Goal: Task Accomplishment & Management: Use online tool/utility

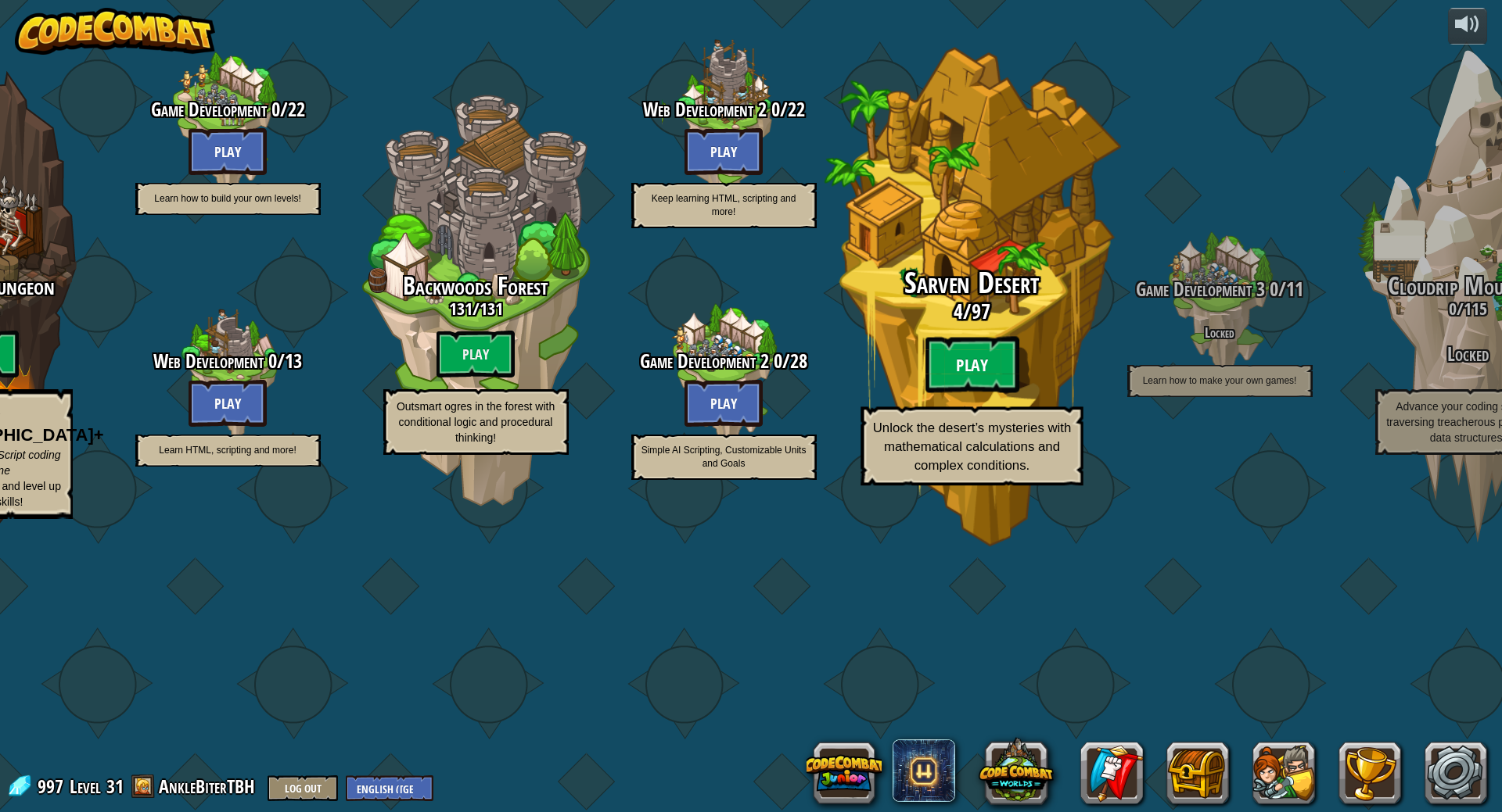
click at [1016, 394] on btn "Play" at bounding box center [971, 365] width 94 height 56
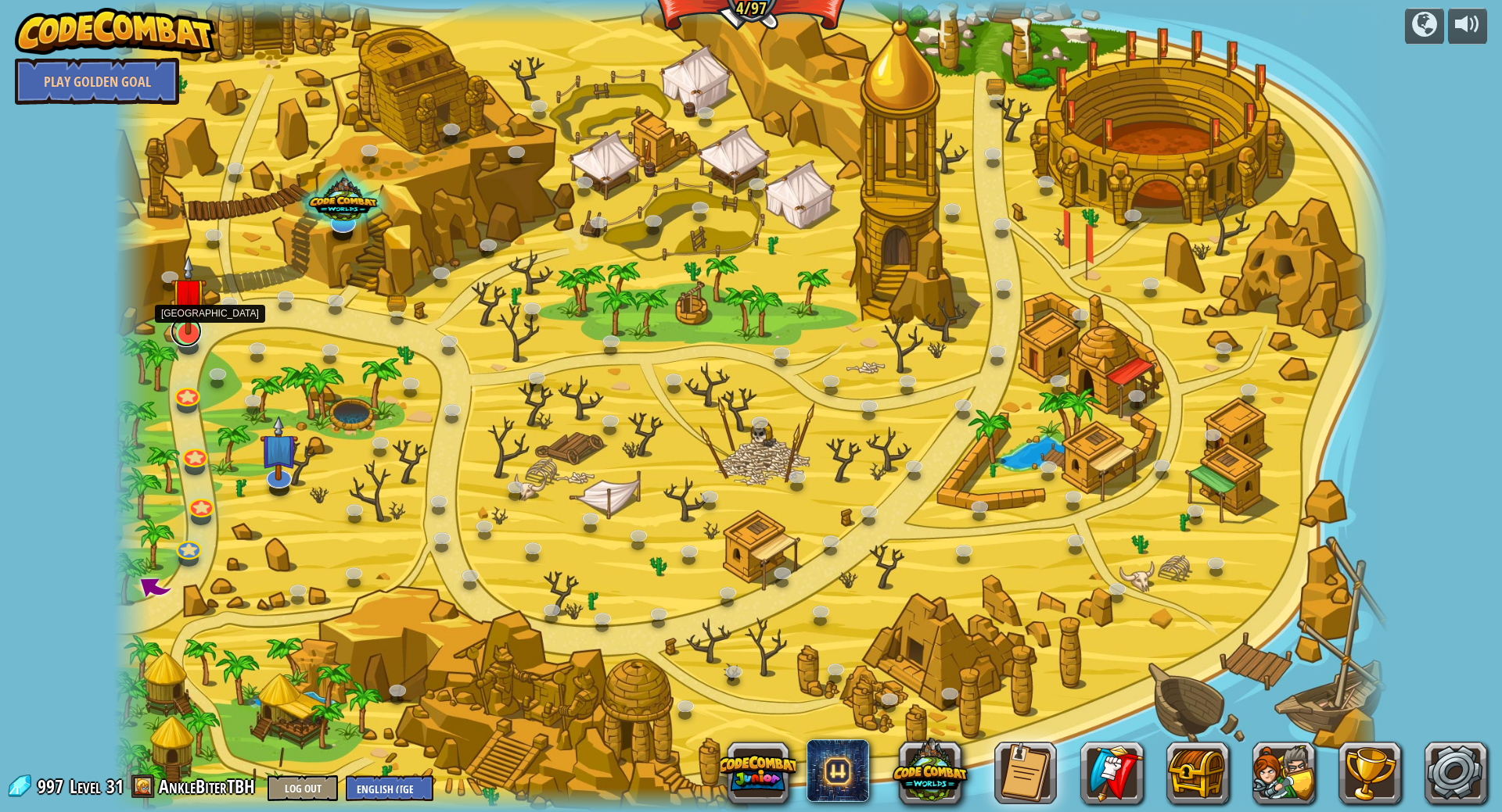
click at [189, 338] on link at bounding box center [187, 332] width 32 height 32
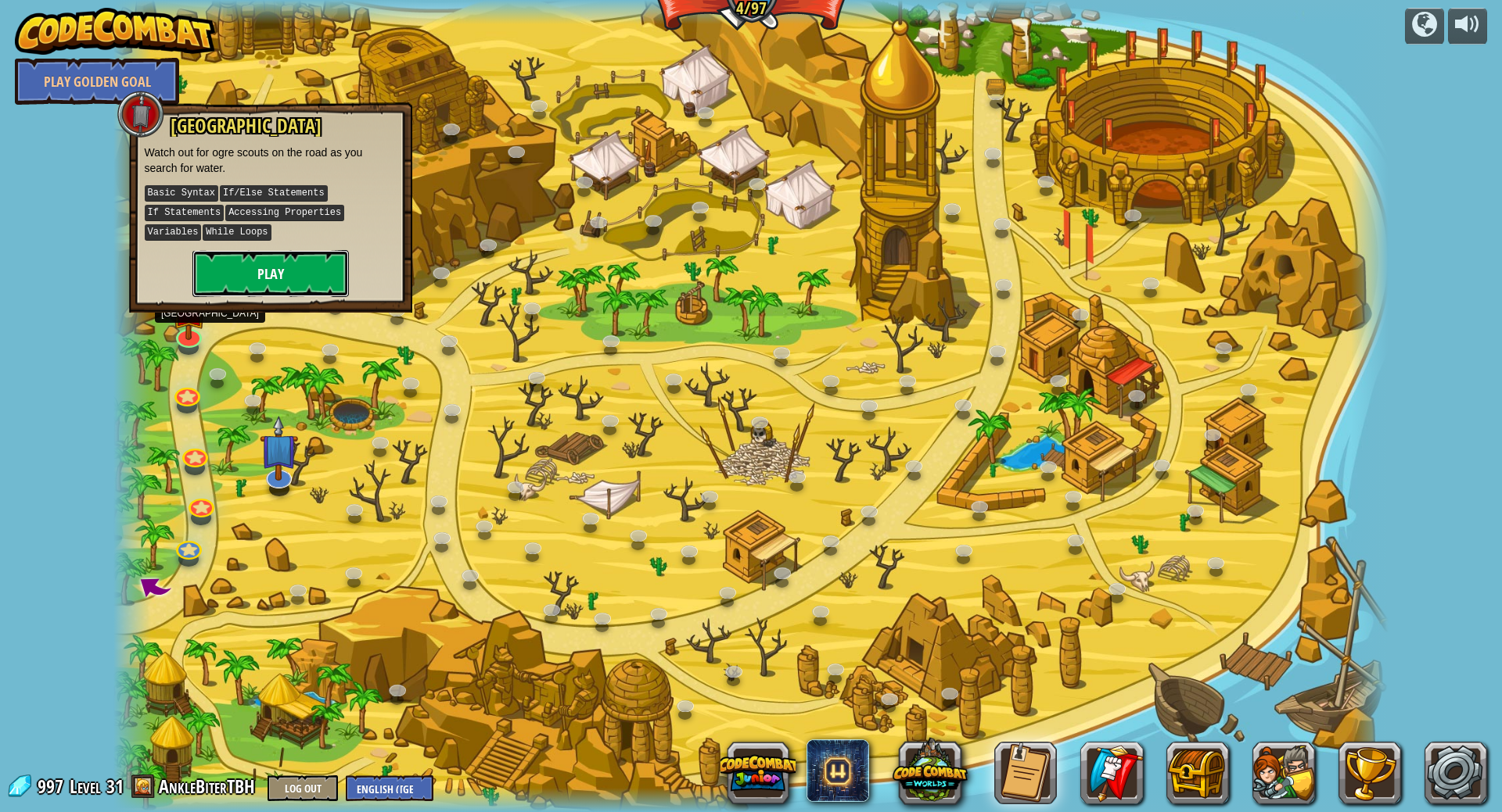
click at [310, 250] on button "Play" at bounding box center [270, 273] width 157 height 47
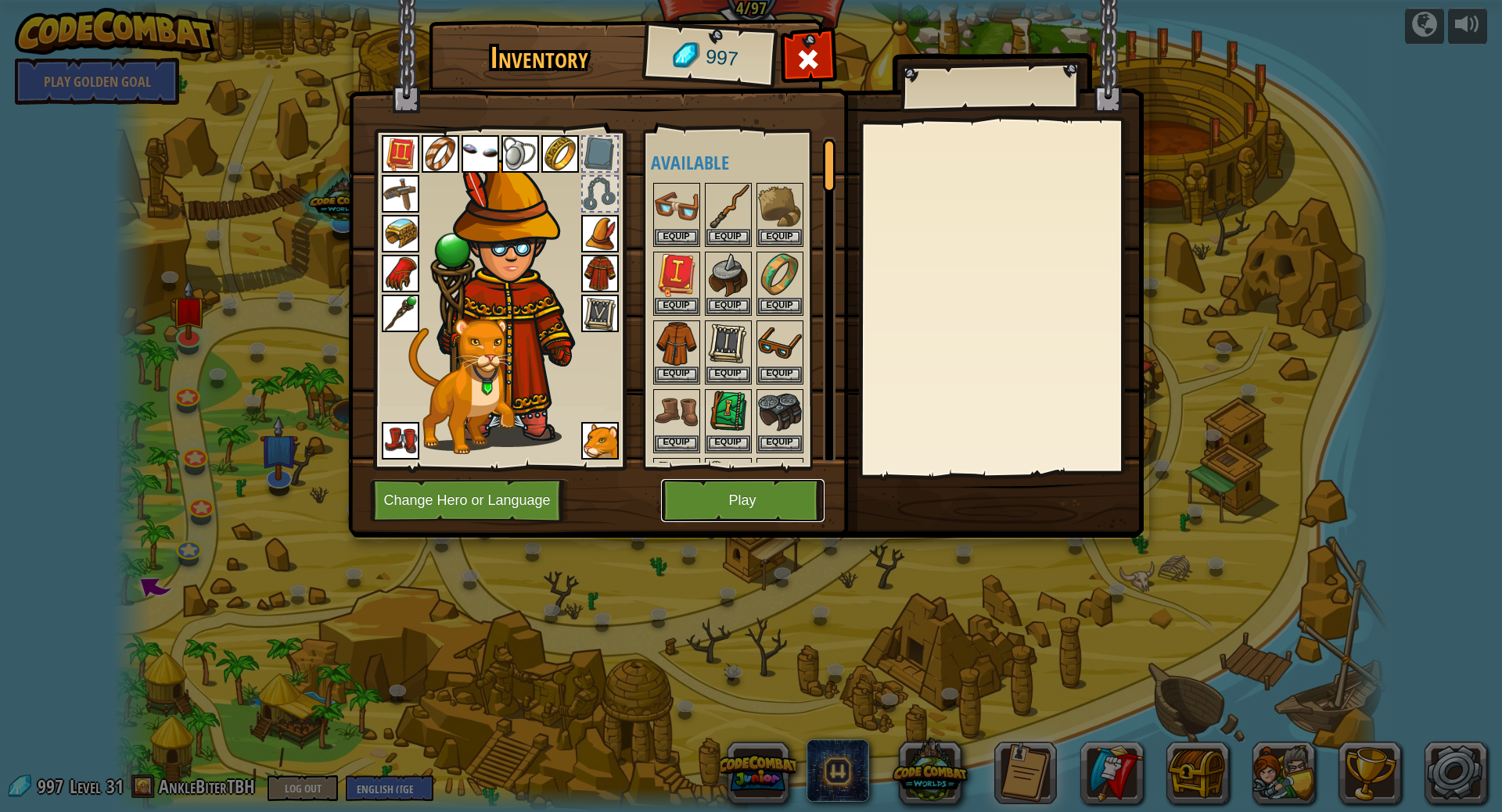
click at [758, 502] on button "Play" at bounding box center [743, 500] width 164 height 43
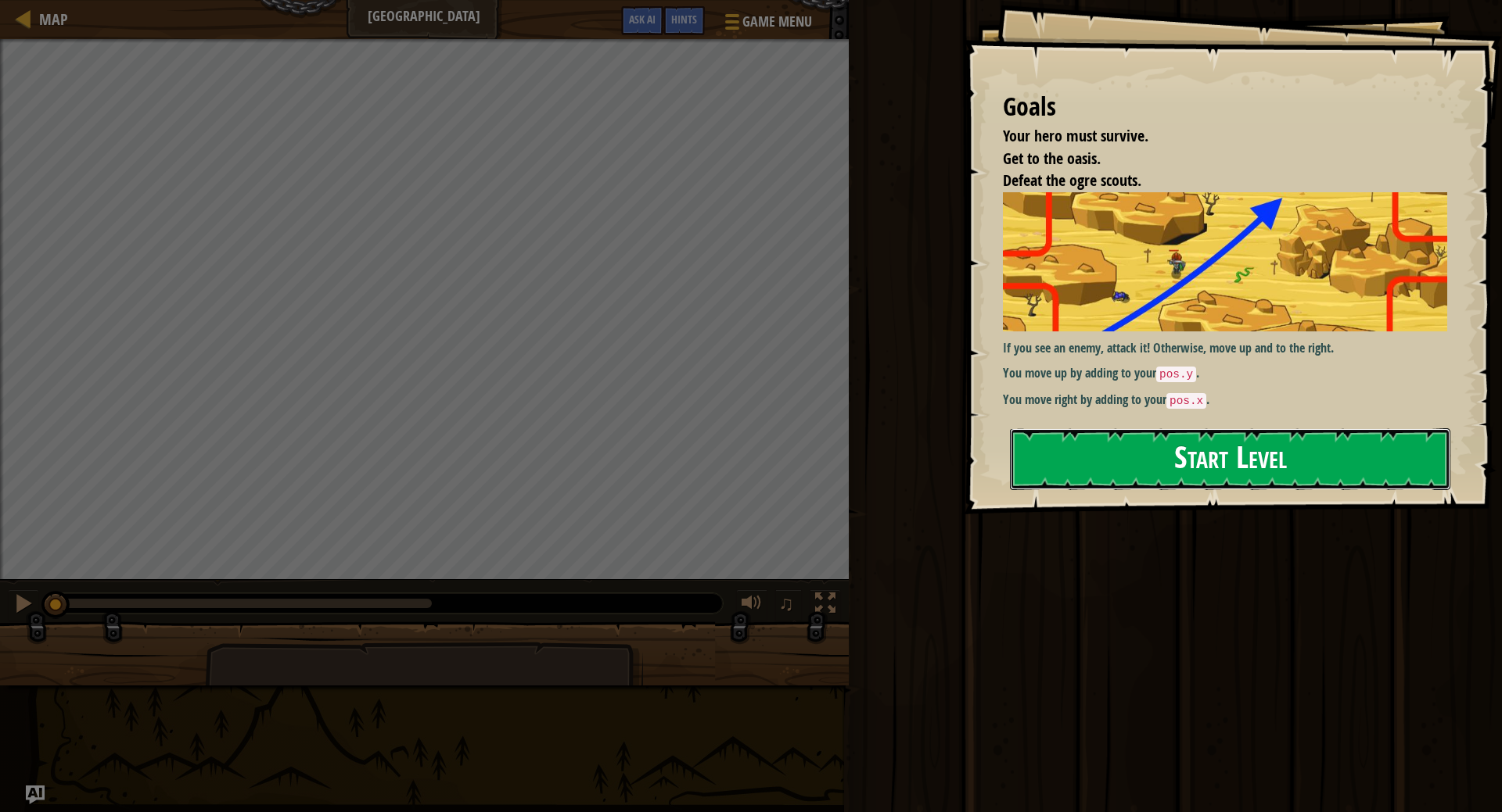
click at [1128, 472] on button "Start Level" at bounding box center [1230, 460] width 440 height 62
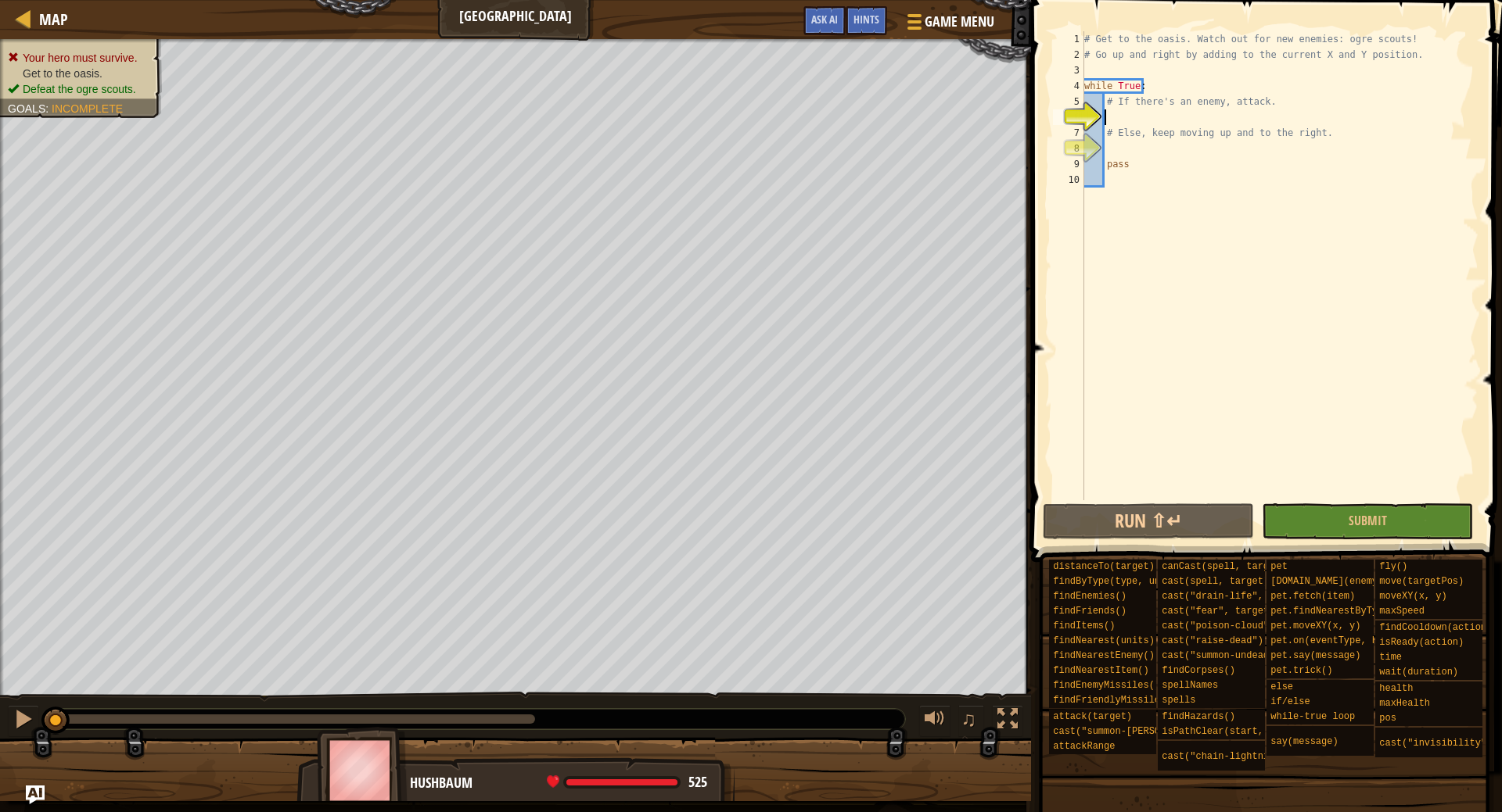
click at [1114, 112] on div "# Get to the oasis. Watch out for new enemies: ogre scouts! # Go up and right b…" at bounding box center [1279, 282] width 397 height 500
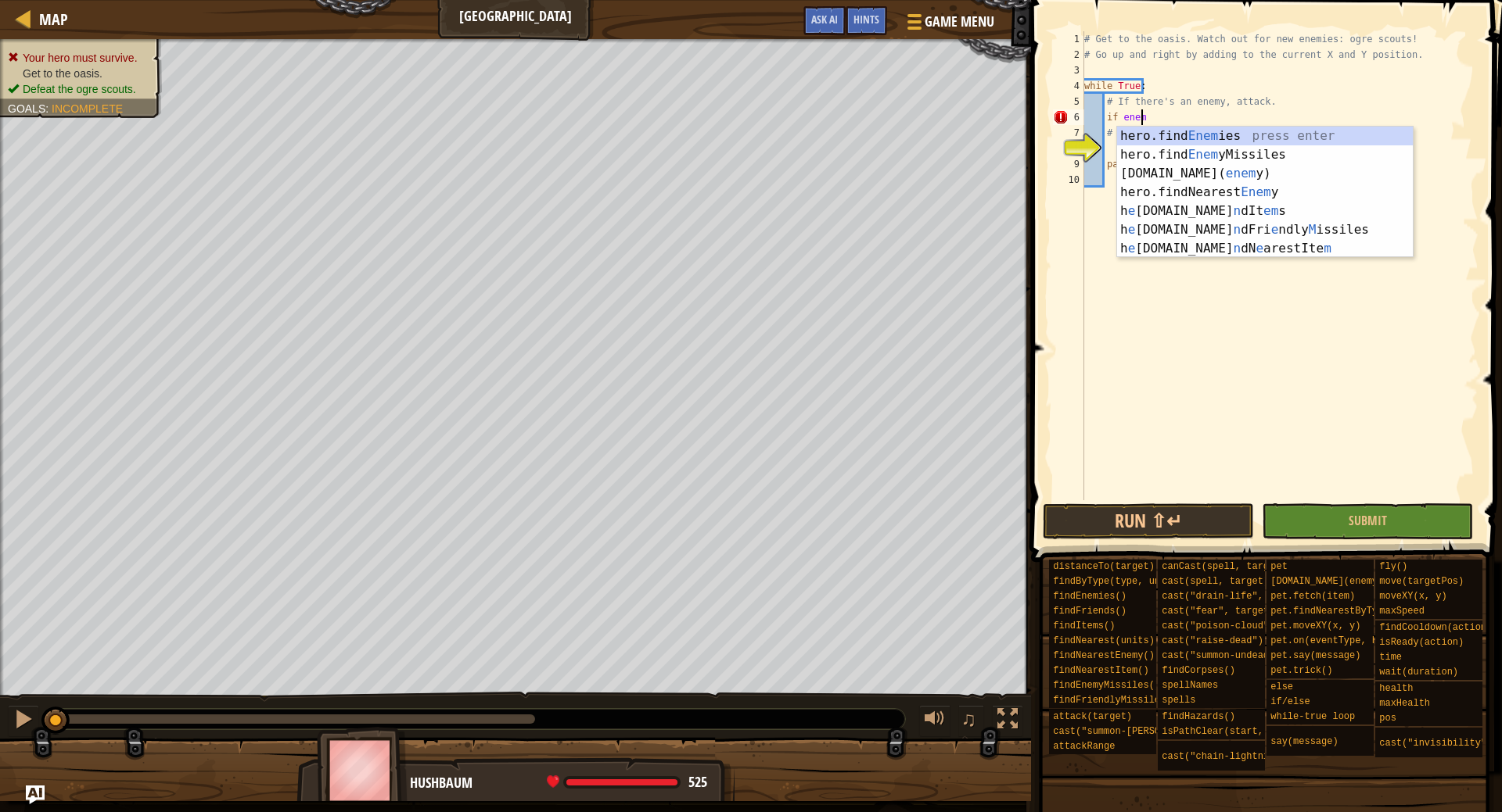
scroll to position [7, 4]
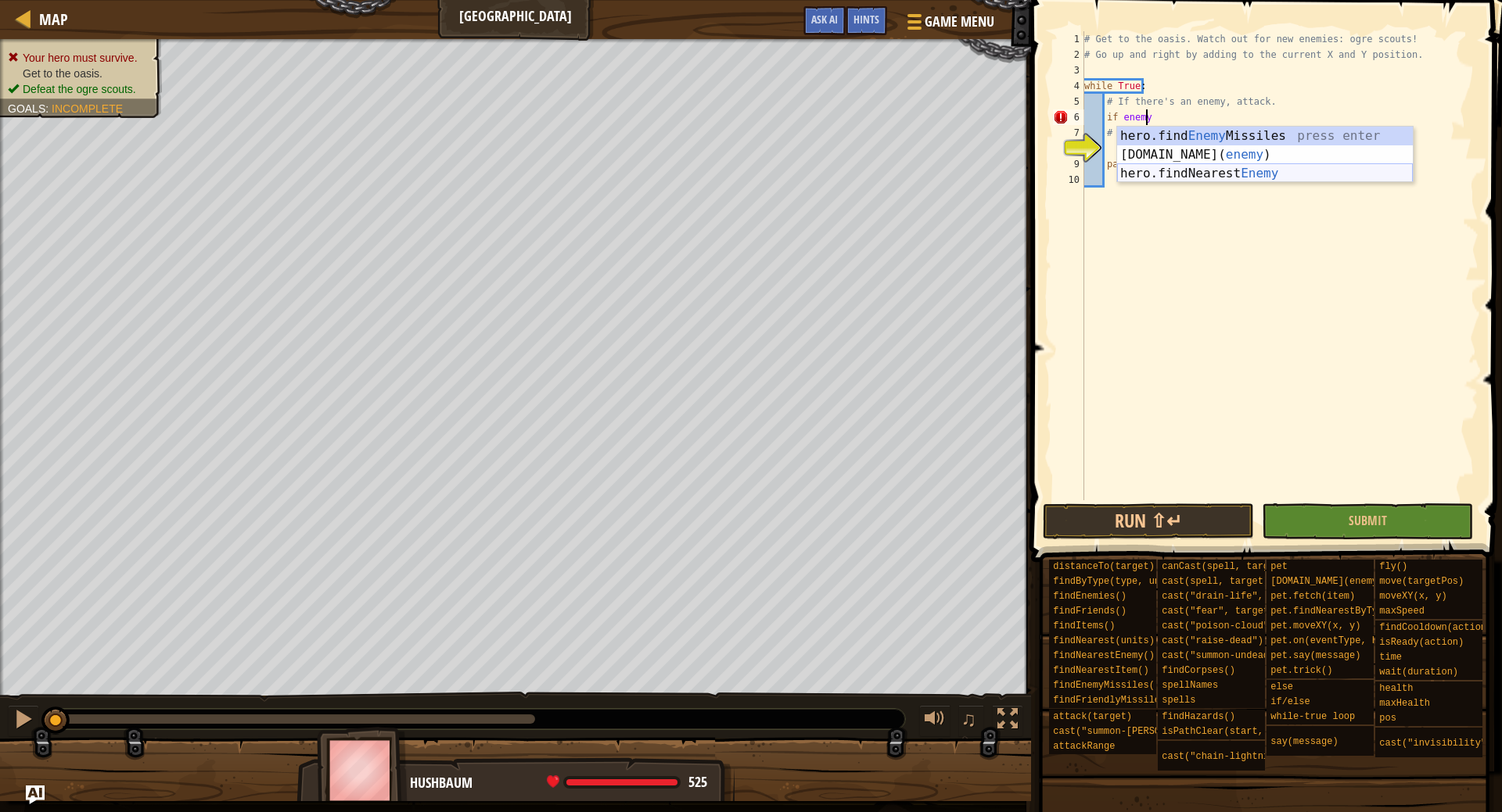
click at [1237, 172] on div "hero.find Enemy Missiles press enter pet.chase( enemy ) press enter hero.findNe…" at bounding box center [1265, 173] width 296 height 94
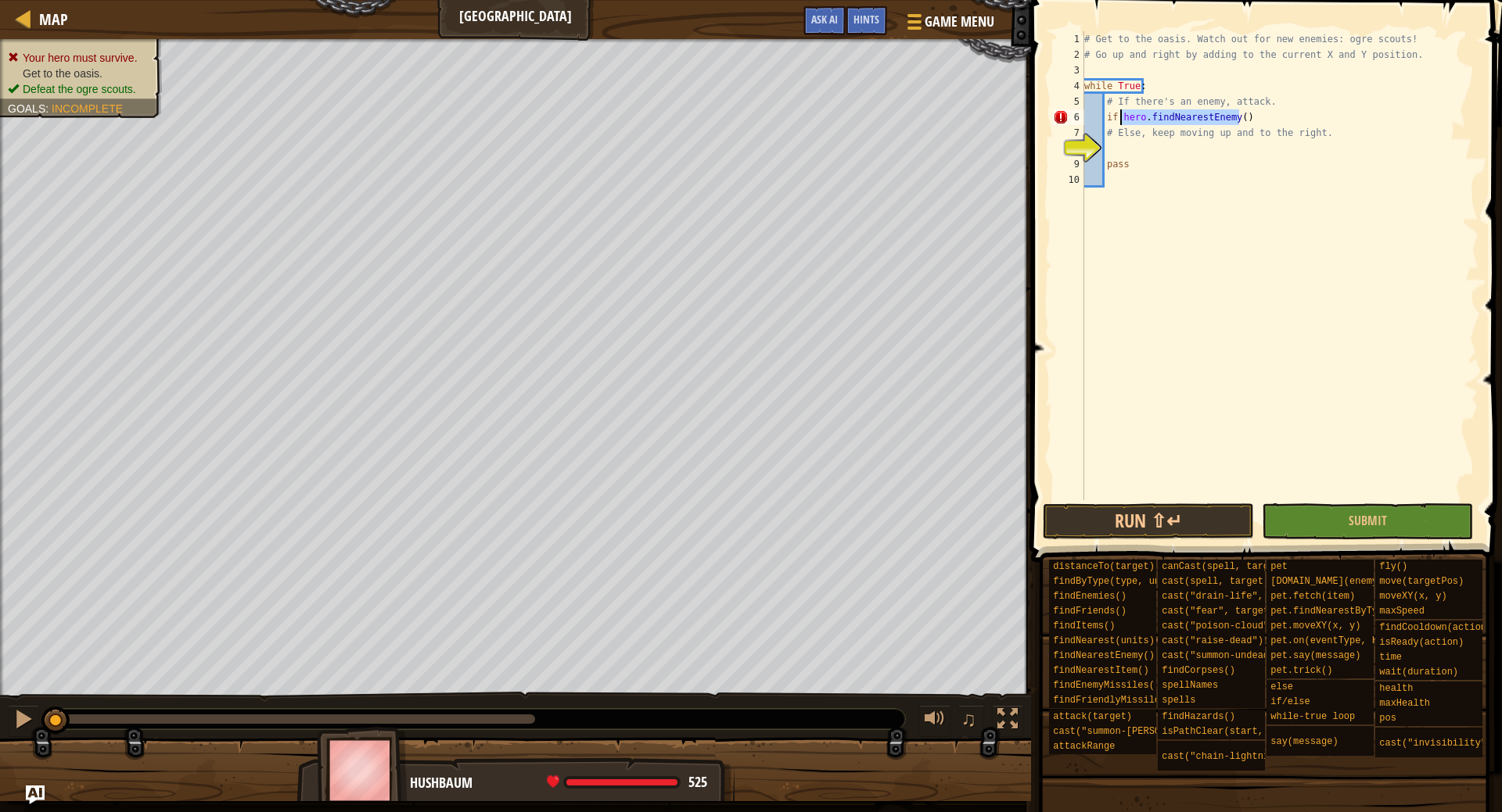
drag, startPoint x: 1188, startPoint y: 121, endPoint x: 1121, endPoint y: 119, distance: 67.0
click at [1121, 119] on div "# Get to the oasis. Watch out for new enemies: ogre scouts! # Go up and right b…" at bounding box center [1279, 282] width 397 height 500
click at [1288, 105] on div "# Get to the oasis. Watch out for new enemies: ogre scouts! # Go up and right b…" at bounding box center [1279, 282] width 397 height 500
type textarea "# If there's an enemy, attack."
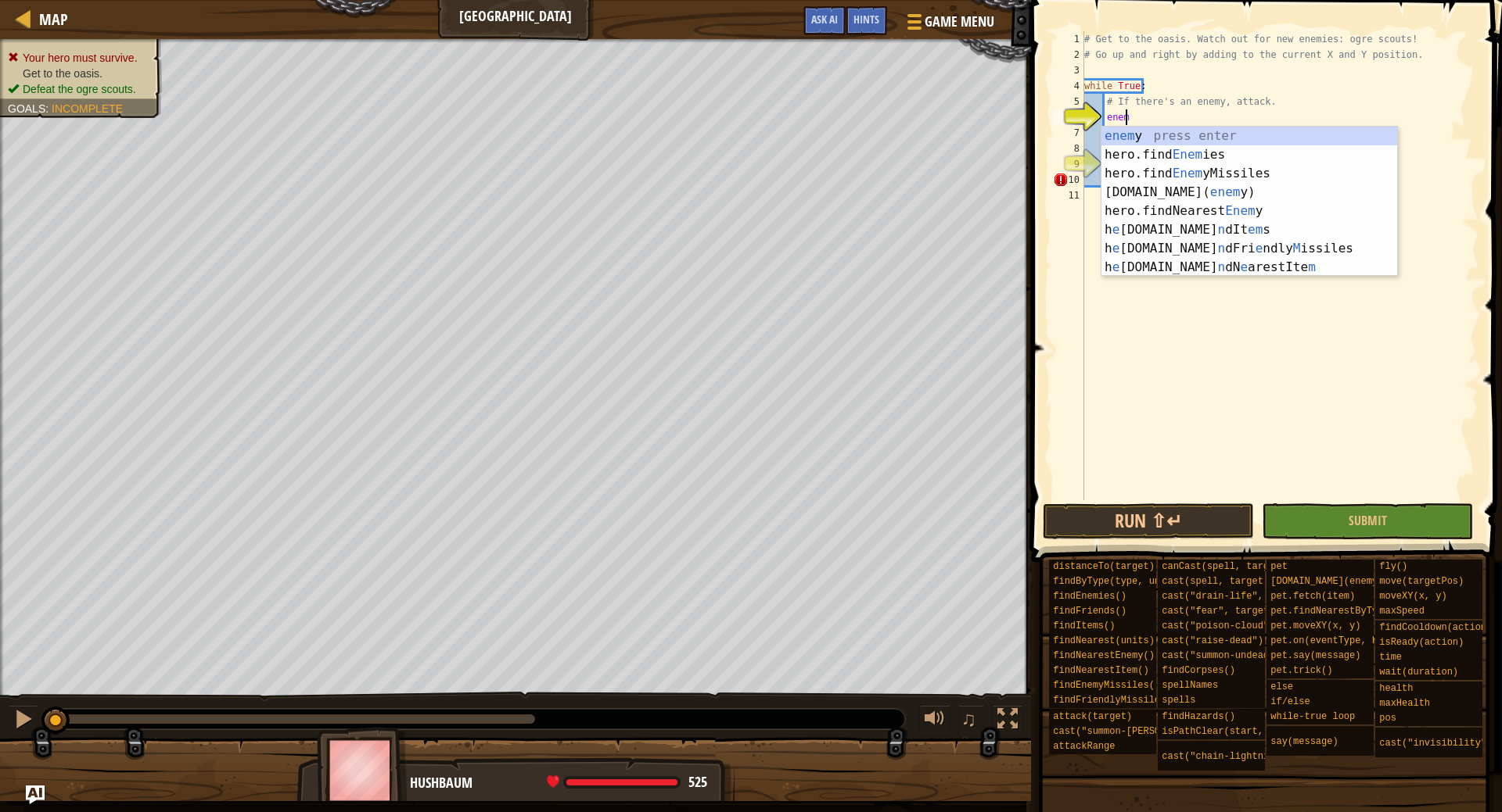
scroll to position [7, 3]
type textarea "enemy"
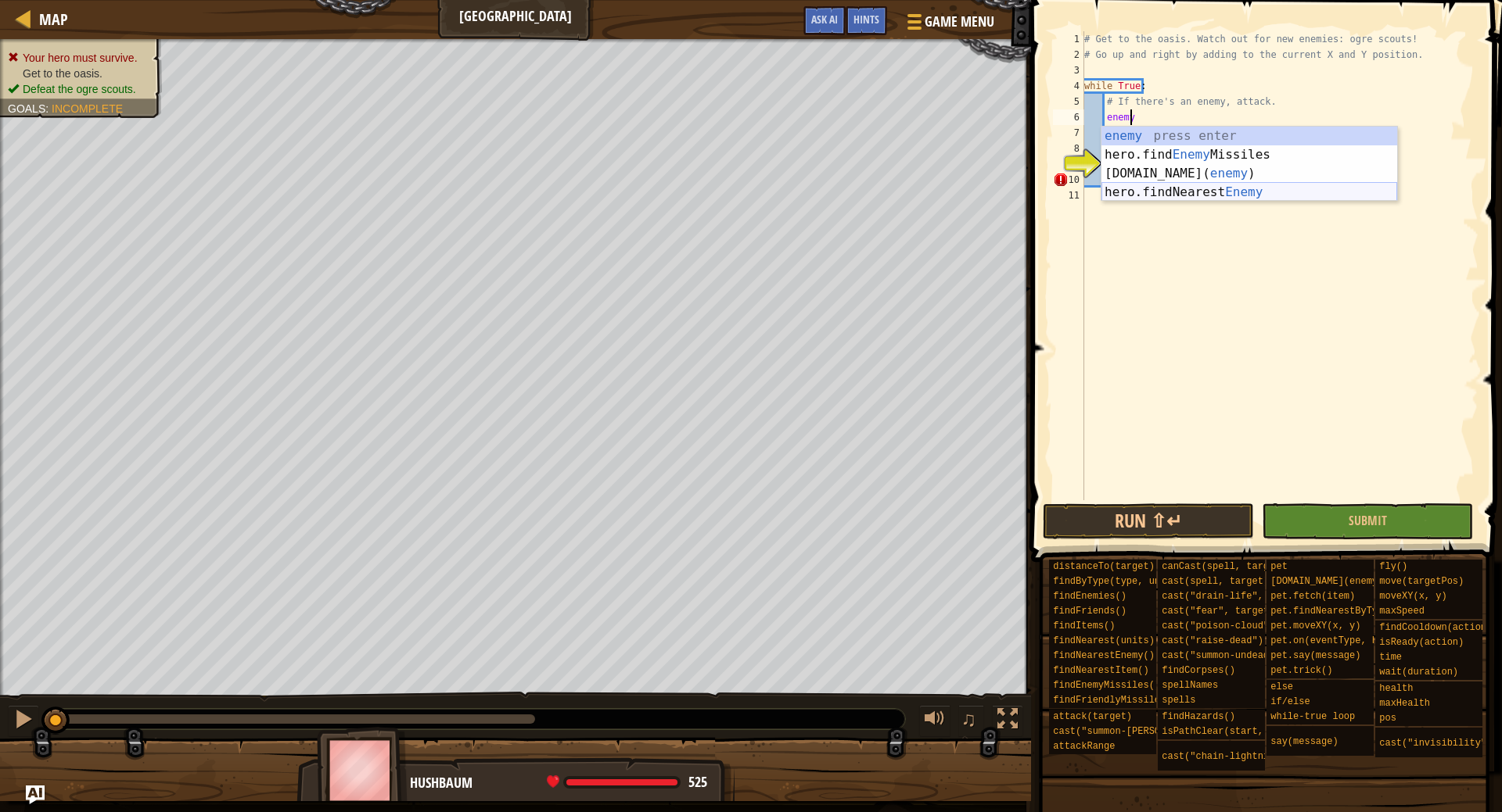
click at [1218, 196] on div "enemy press enter hero.find Enemy Missiles press enter pet.chase( enemy ) press…" at bounding box center [1249, 183] width 296 height 113
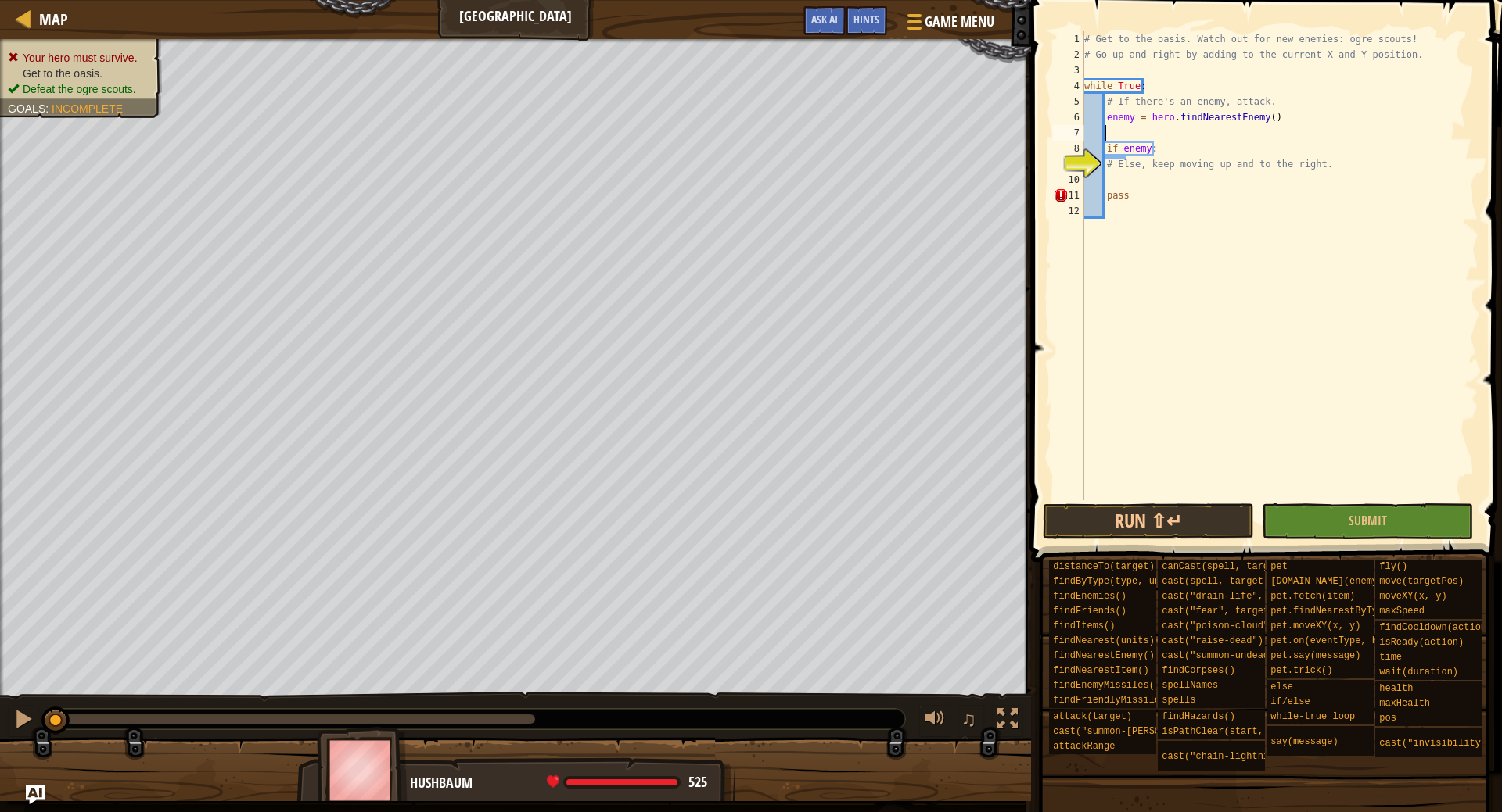
scroll to position [7, 1]
click at [1176, 146] on div "# Get to the oasis. Watch out for new enemies: ogre scouts! # Go up and right b…" at bounding box center [1279, 282] width 397 height 500
type textarea "if enemy:"
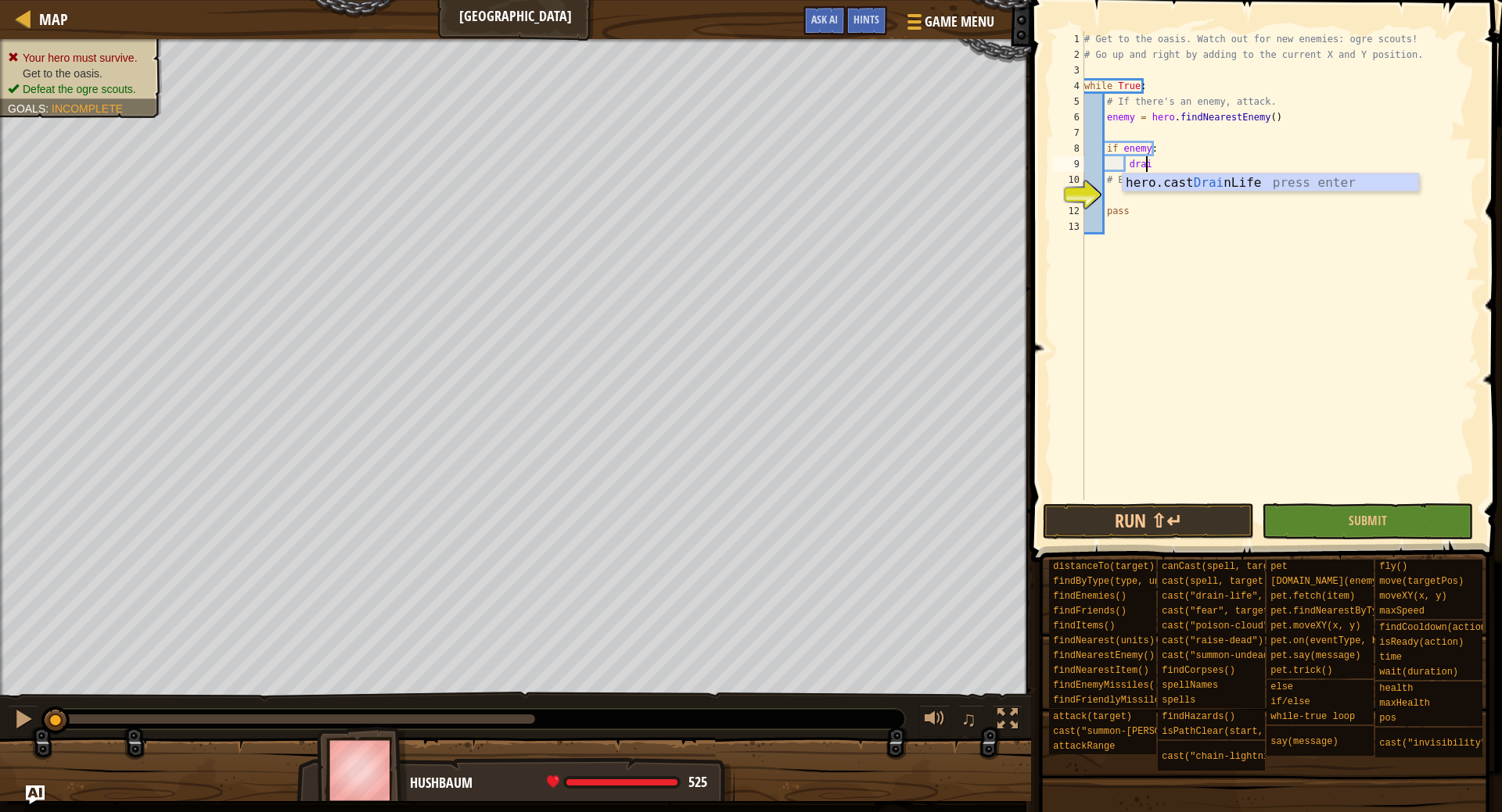
type textarea "hero.cast("drain-life", target)"
click at [1141, 201] on div "# Get to the oasis. Watch out for new enemies: ogre scouts! # Go up and right b…" at bounding box center [1279, 282] width 397 height 500
click at [1306, 157] on div "# Get to the oasis. Watch out for new enemies: ogre scouts! # Go up and right b…" at bounding box center [1279, 282] width 397 height 500
type textarea "hero.cast("drain-life", target)"
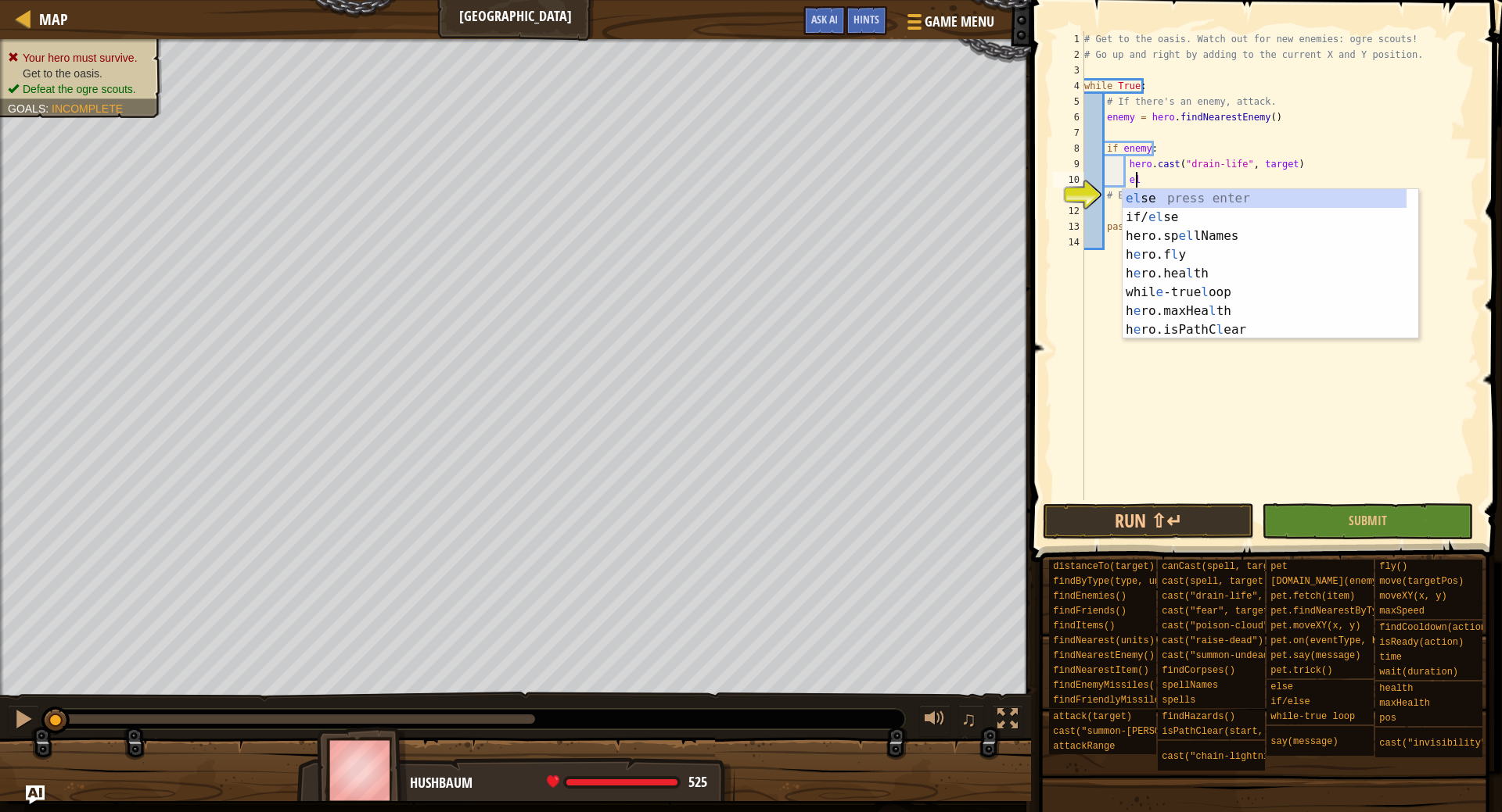
scroll to position [7, 4]
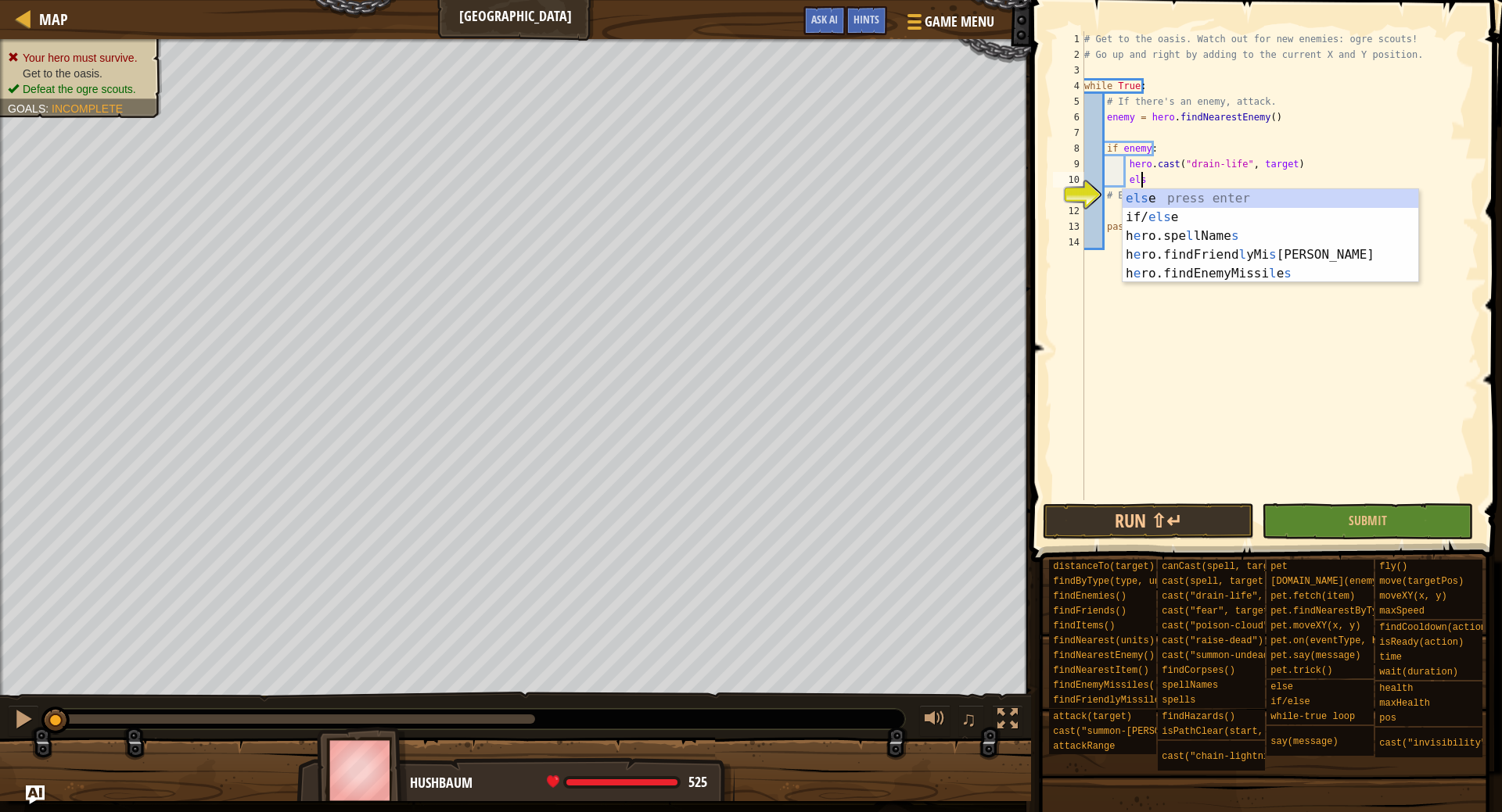
type textarea "else"
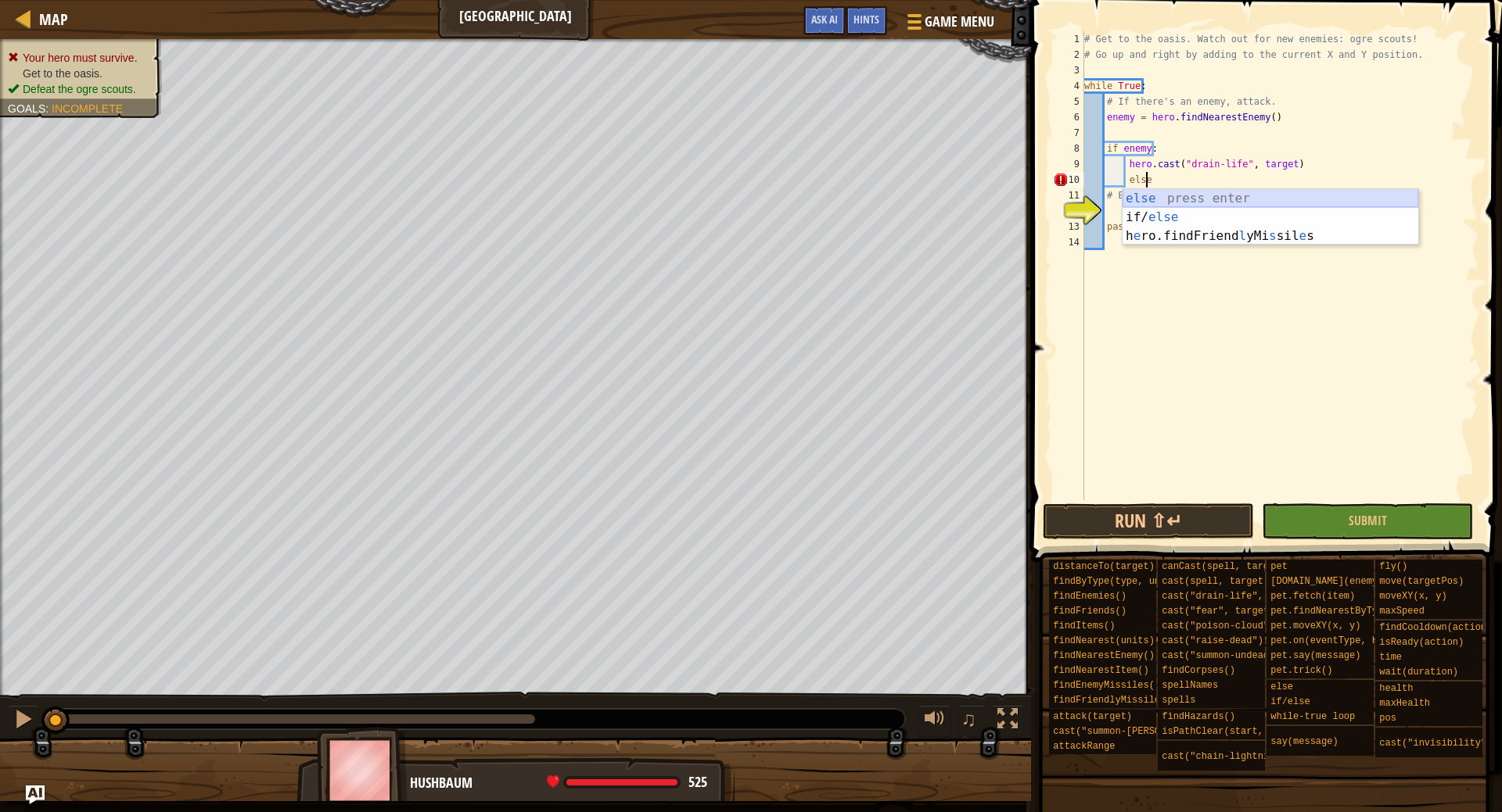
click at [1228, 192] on div "else press enter if/ else press enter h e ro.findFriend l yMi s sil e s press e…" at bounding box center [1270, 236] width 296 height 94
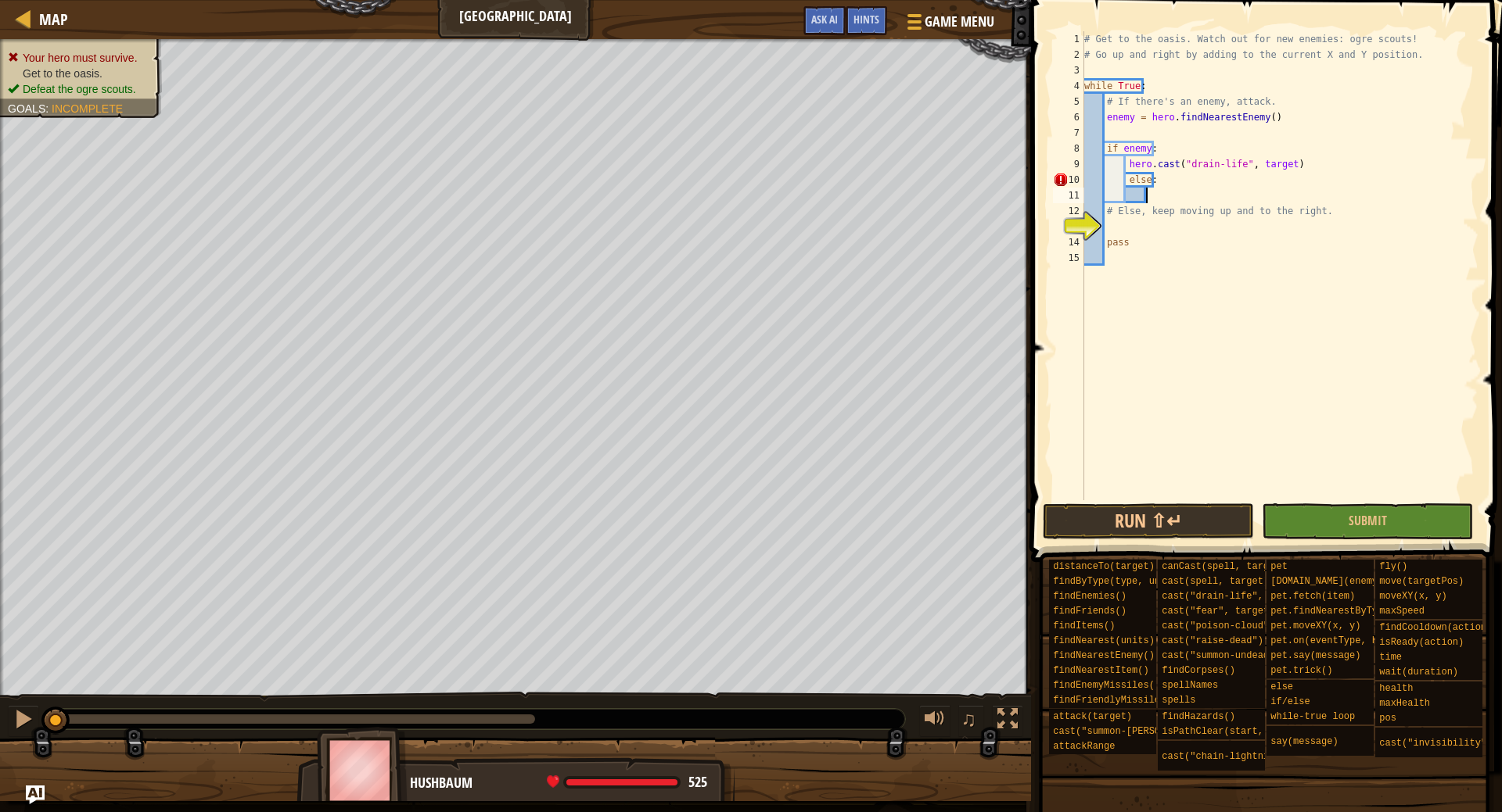
click at [1123, 173] on div "# Get to the oasis. Watch out for new enemies: ogre scouts! # Go up and right b…" at bounding box center [1279, 282] width 397 height 500
type textarea "else:"
click at [1136, 195] on div "# Get to the oasis. Watch out for new enemies: ogre scouts! # Go up and right b…" at bounding box center [1279, 282] width 397 height 500
click at [1162, 192] on div "# Get to the oasis. Watch out for new enemies: ogre scouts! # Go up and right b…" at bounding box center [1279, 282] width 397 height 500
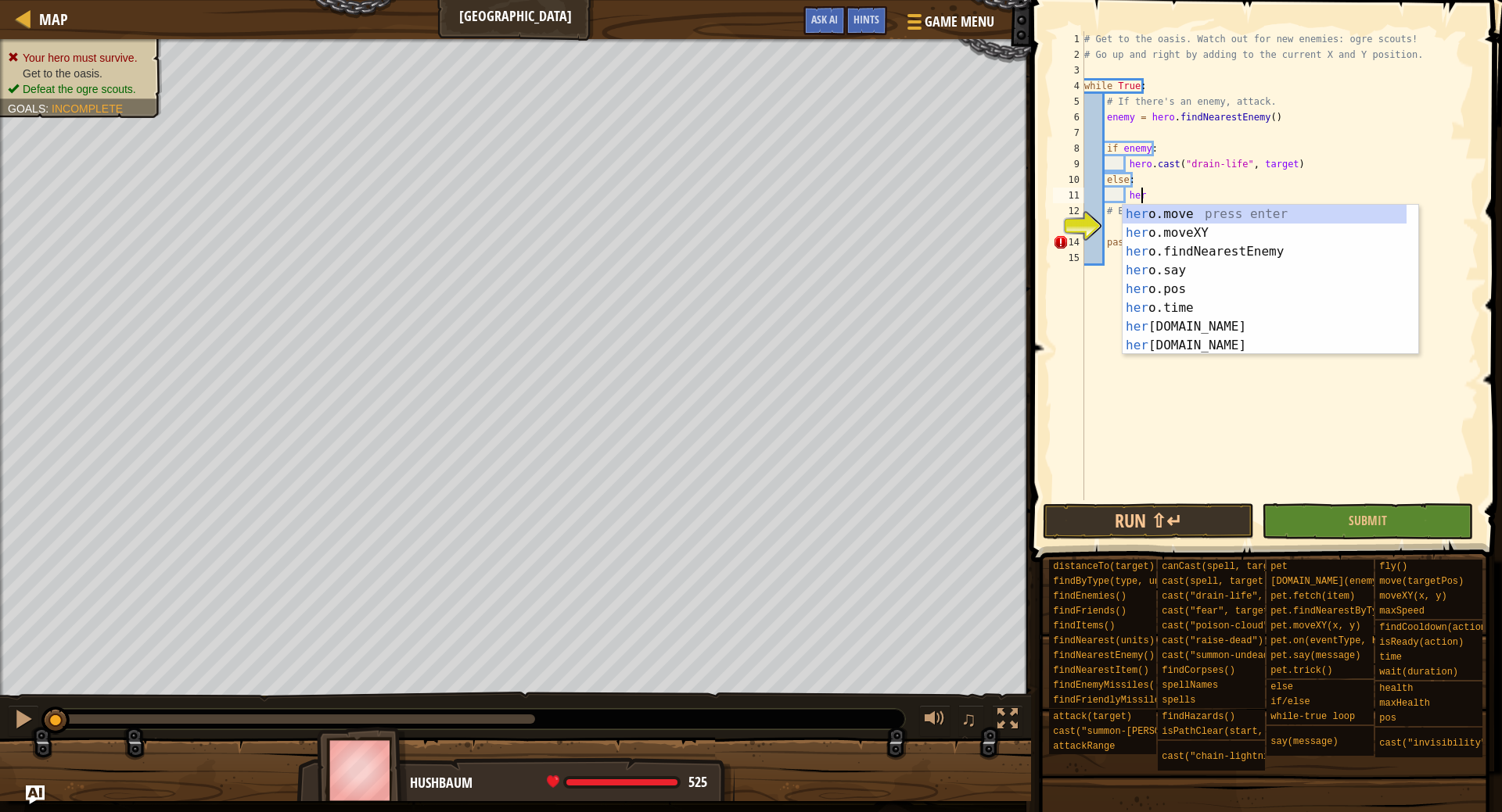
scroll to position [7, 4]
click at [1227, 225] on div "hero .move press enter hero .moveXY press enter hero .findNearestEnemy press en…" at bounding box center [1264, 299] width 284 height 188
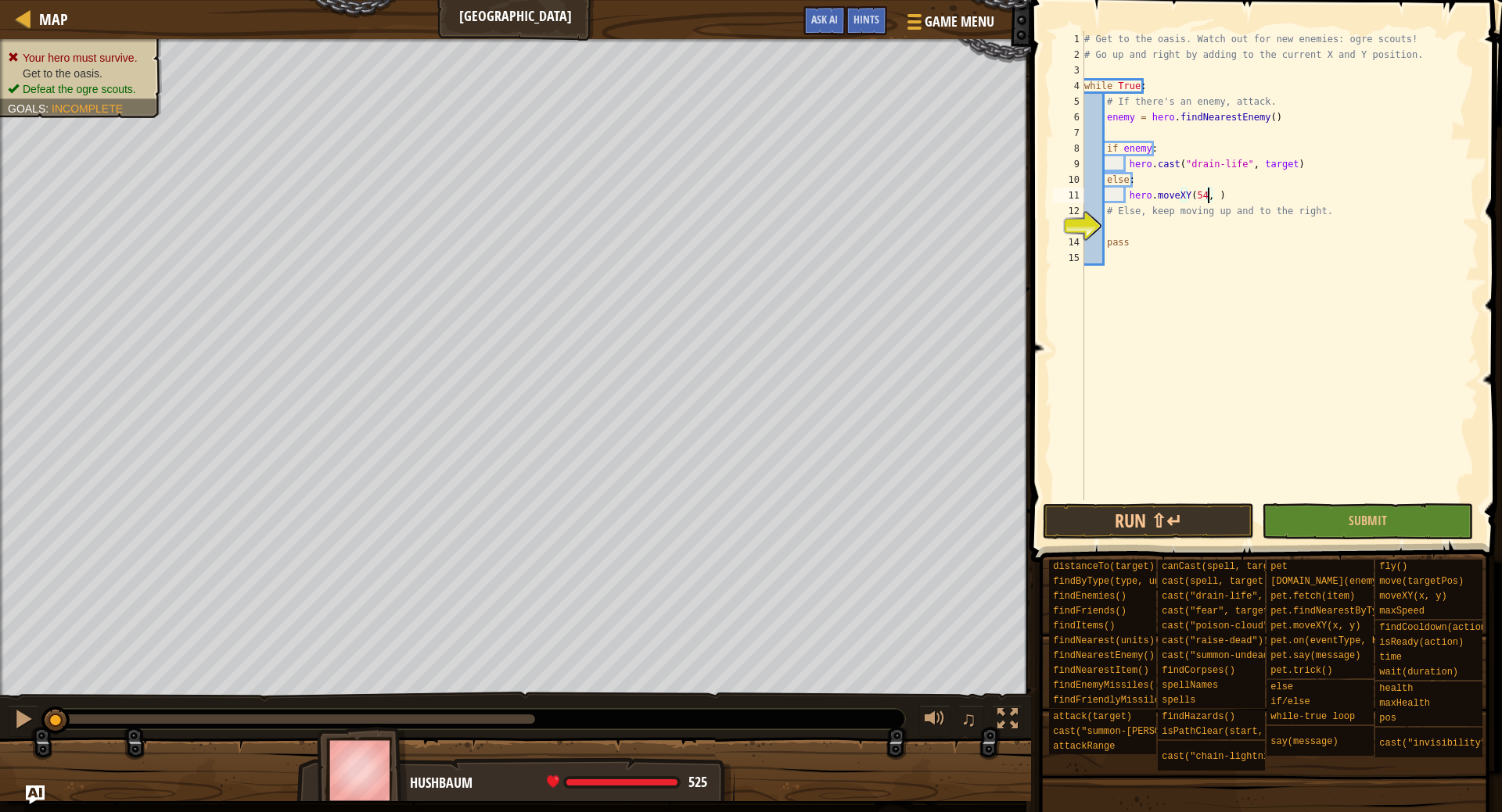
scroll to position [7, 11]
click at [1147, 510] on button "Run ⇧↵" at bounding box center [1148, 521] width 211 height 36
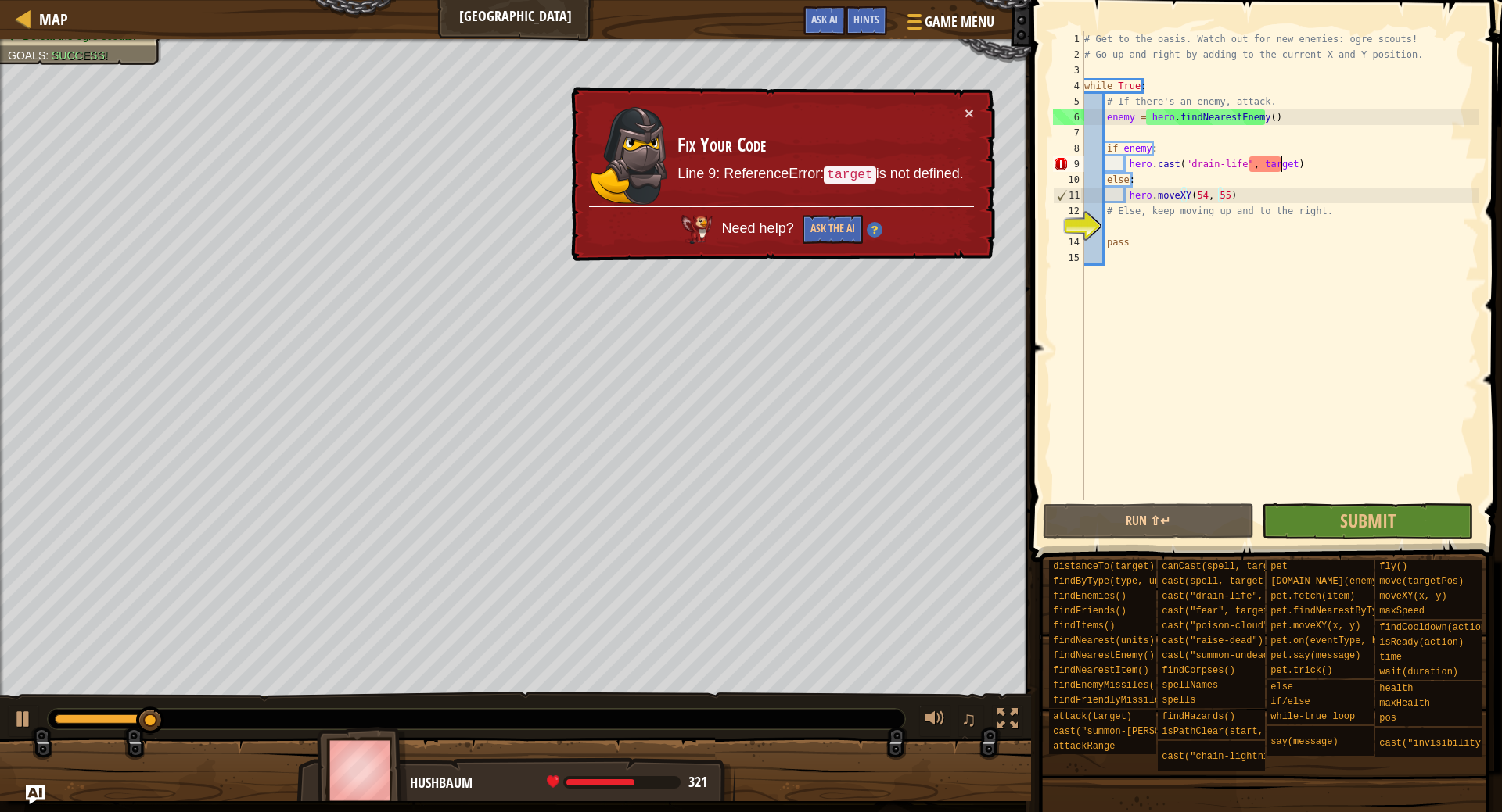
click at [1279, 171] on div "# Get to the oasis. Watch out for new enemies: ogre scouts! # Go up and right b…" at bounding box center [1279, 282] width 397 height 500
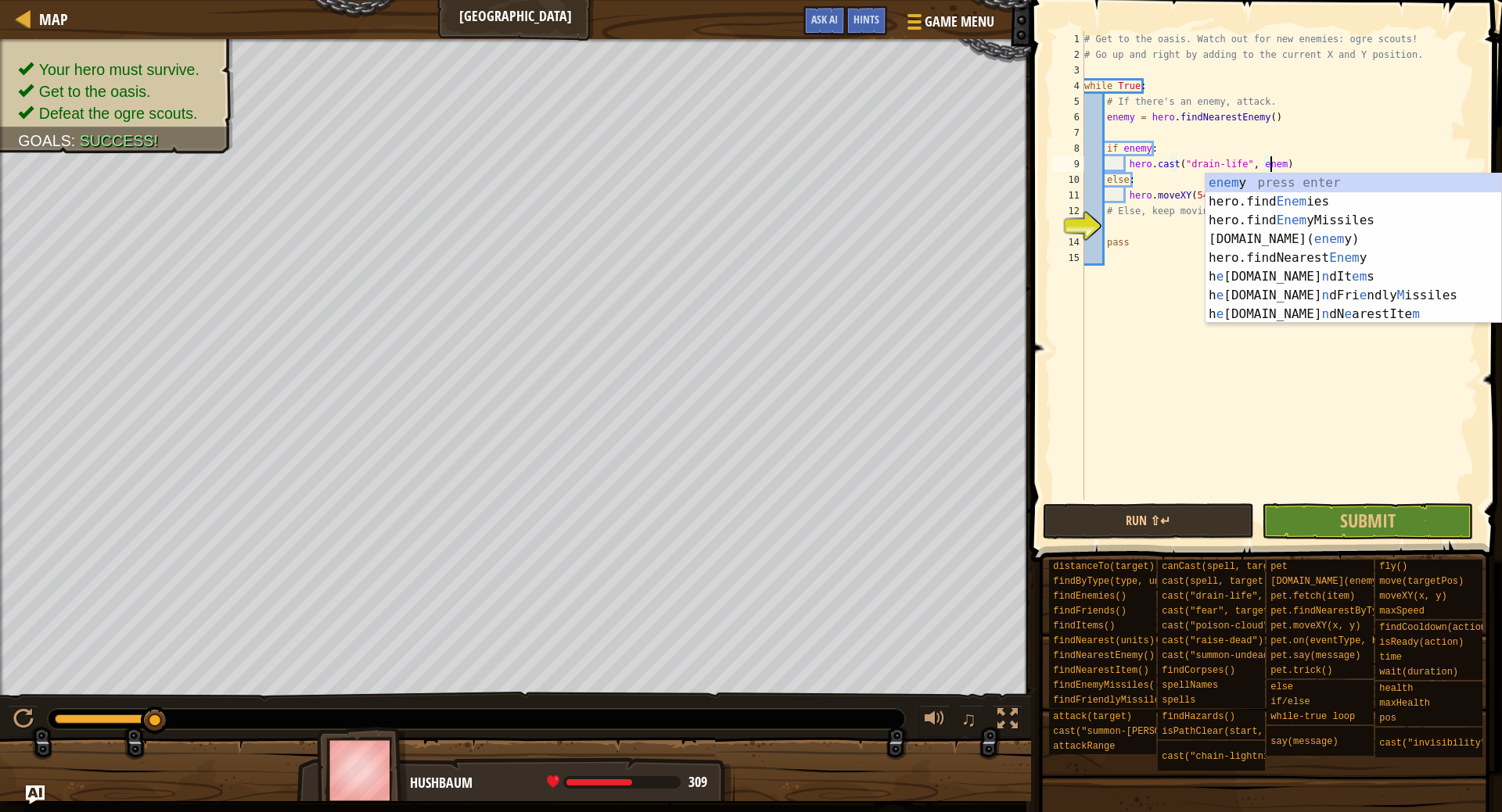
scroll to position [7, 15]
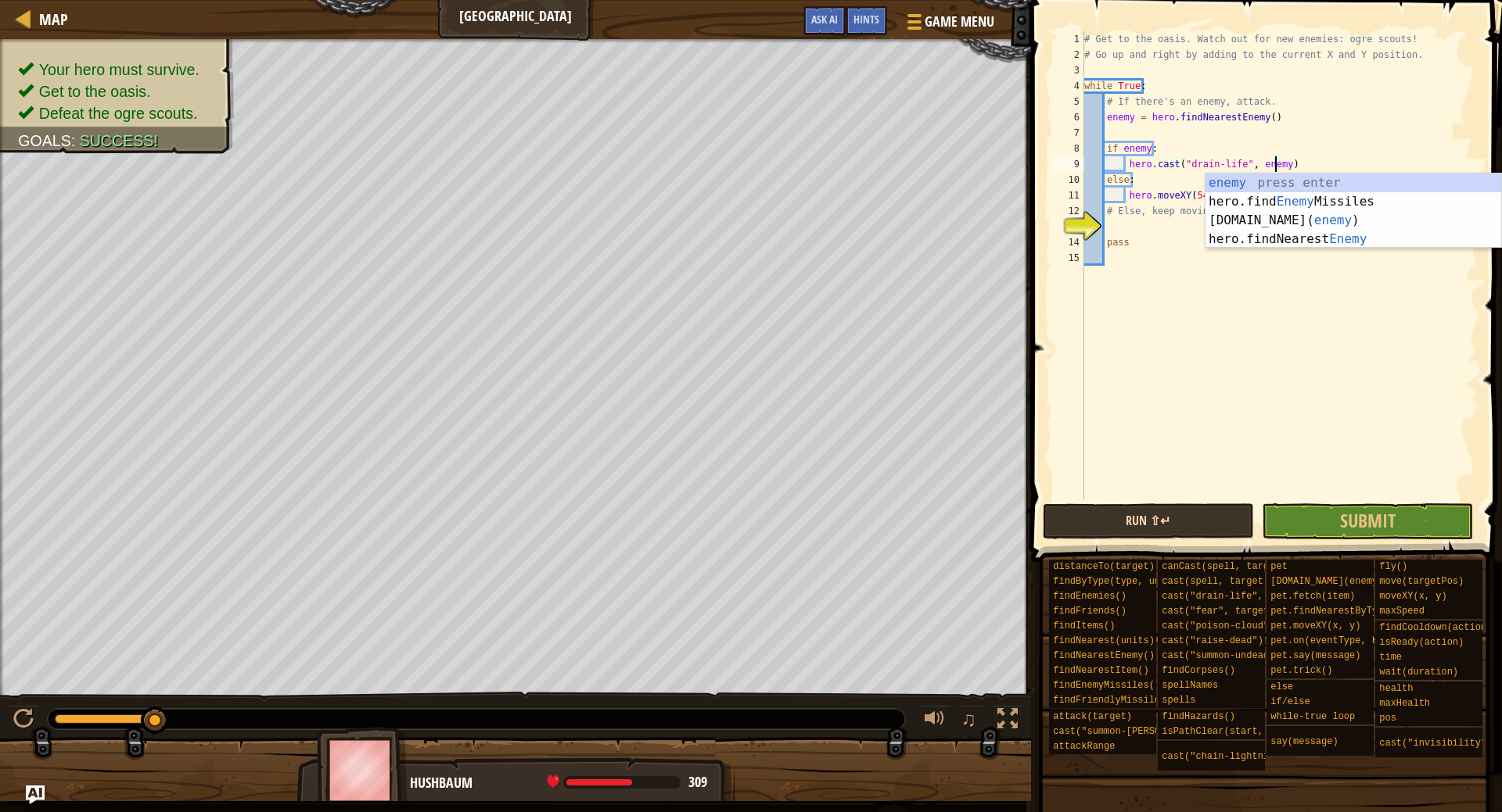
type textarea "hero.cast("drain-life", enemy)"
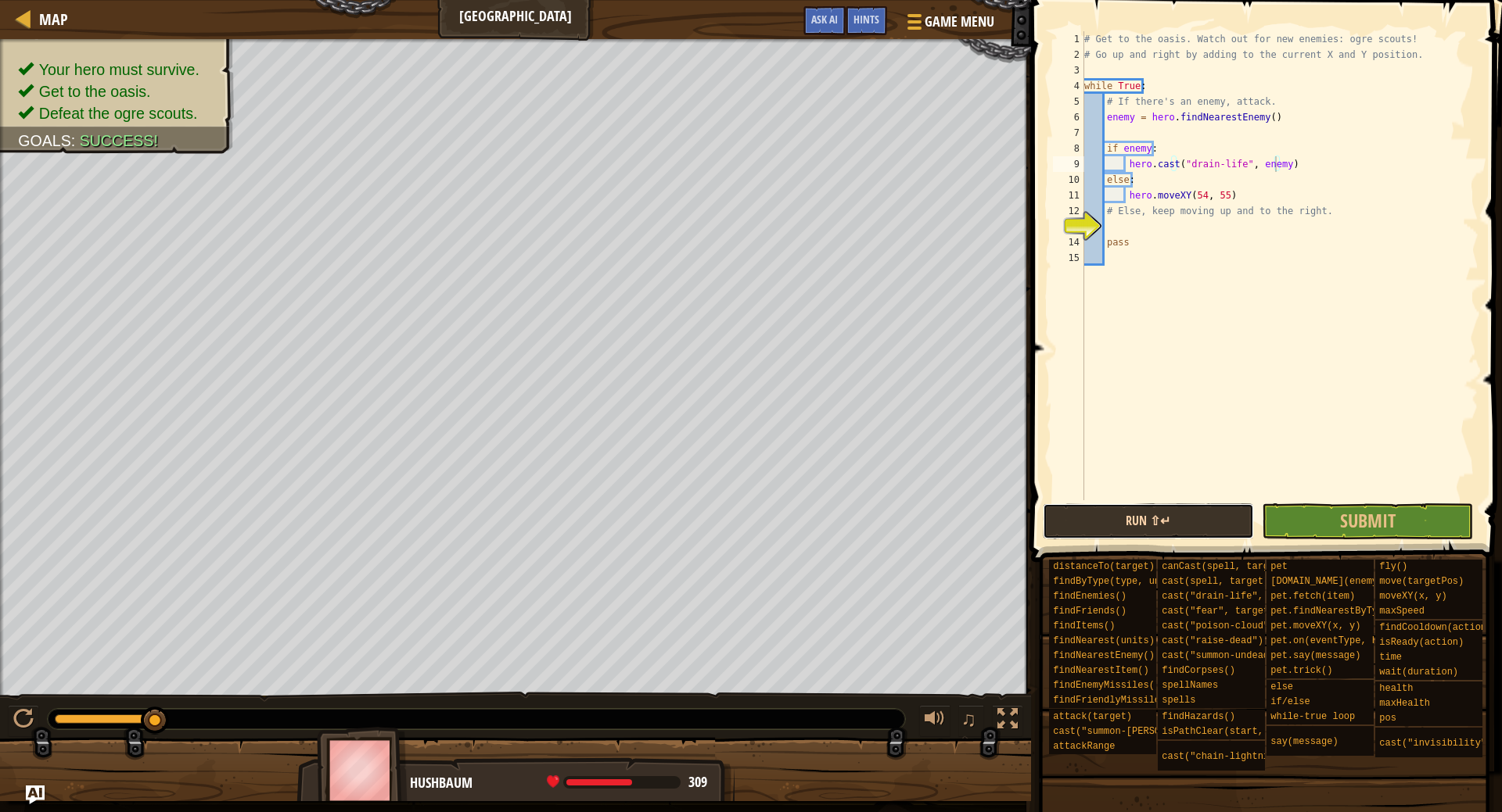
click at [1191, 515] on button "Run ⇧↵" at bounding box center [1148, 521] width 211 height 36
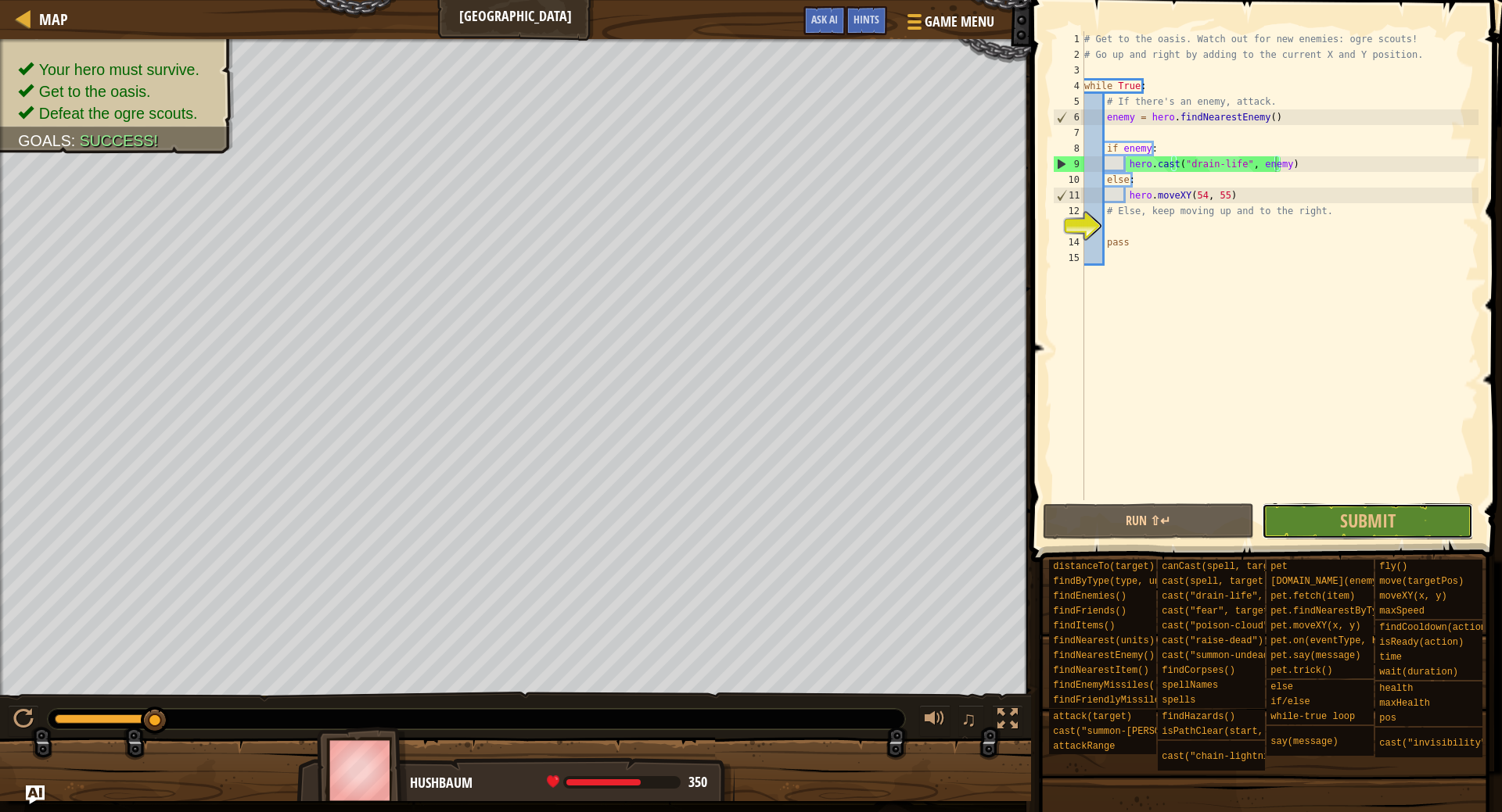
click at [1359, 520] on span "Submit" at bounding box center [1367, 520] width 55 height 25
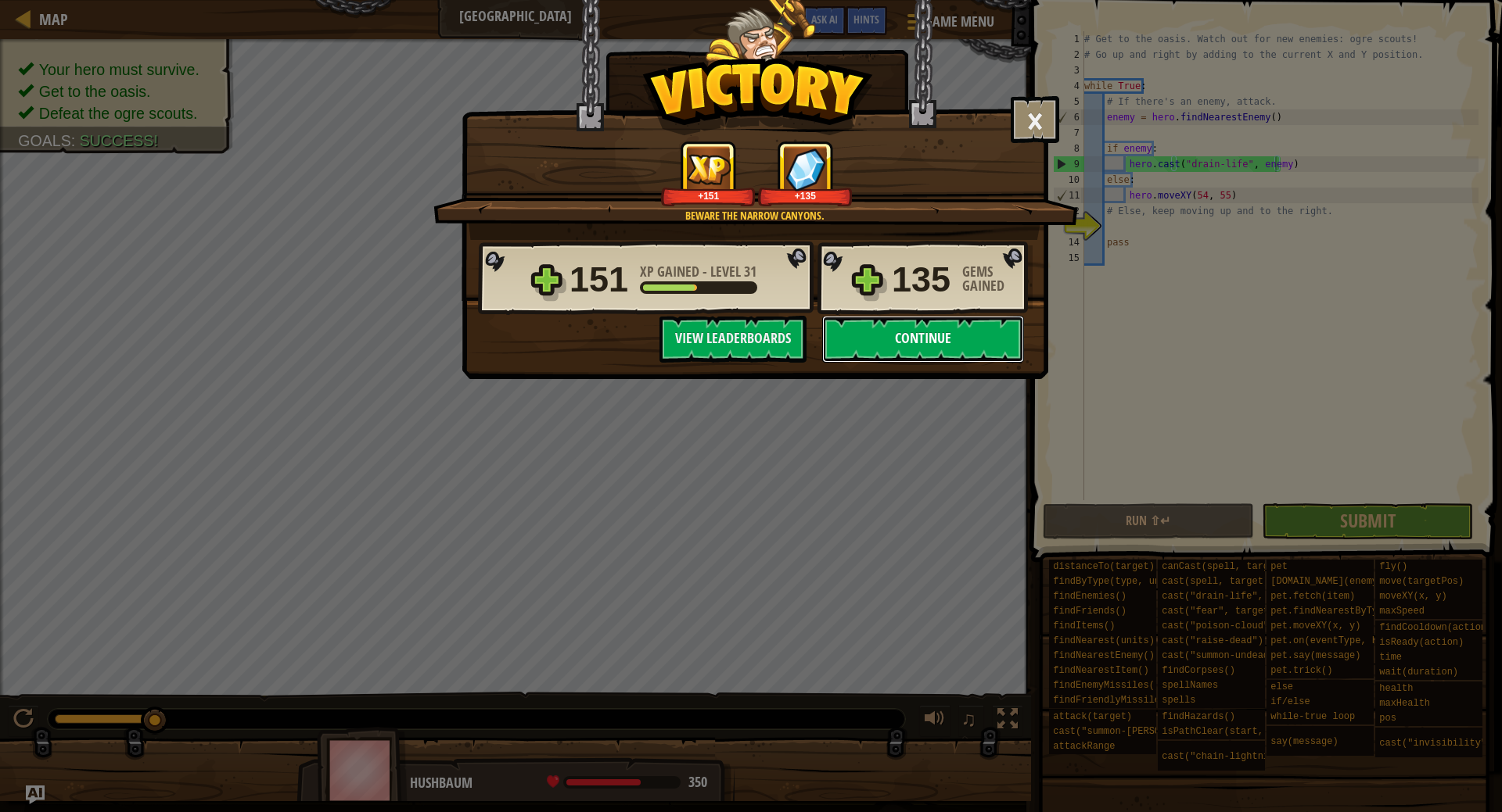
click at [936, 332] on button "Continue" at bounding box center [922, 339] width 202 height 47
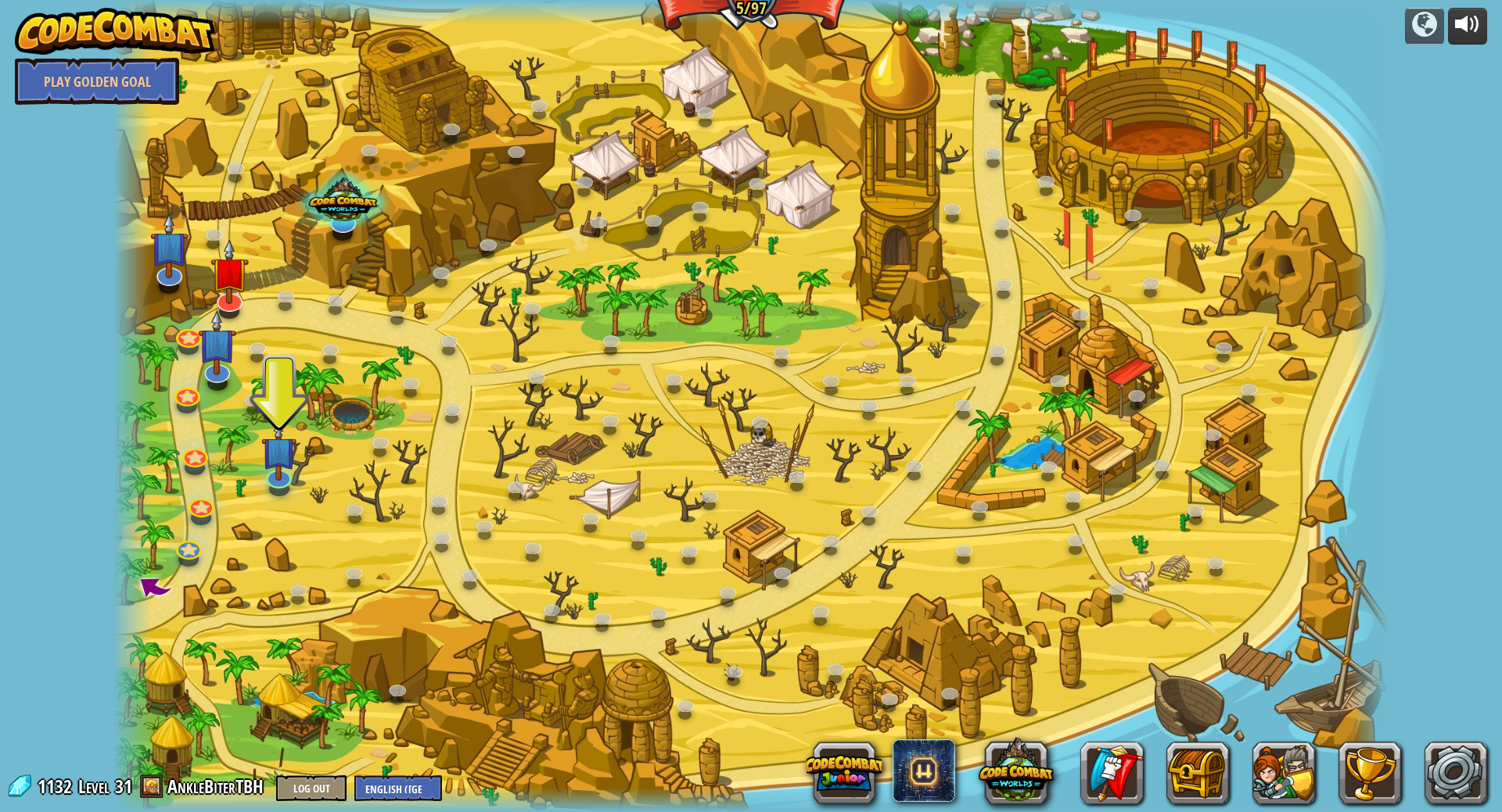
drag, startPoint x: 1489, startPoint y: 20, endPoint x: 1482, endPoint y: 16, distance: 8.1
click at [1487, 20] on div "powered by Play Golden Goal Clash of Clones (Locked) Thoktar's clone army guard…" at bounding box center [751, 406] width 1502 height 812
click at [1476, 15] on div at bounding box center [1467, 24] width 25 height 25
click at [1284, 793] on button at bounding box center [1283, 773] width 63 height 63
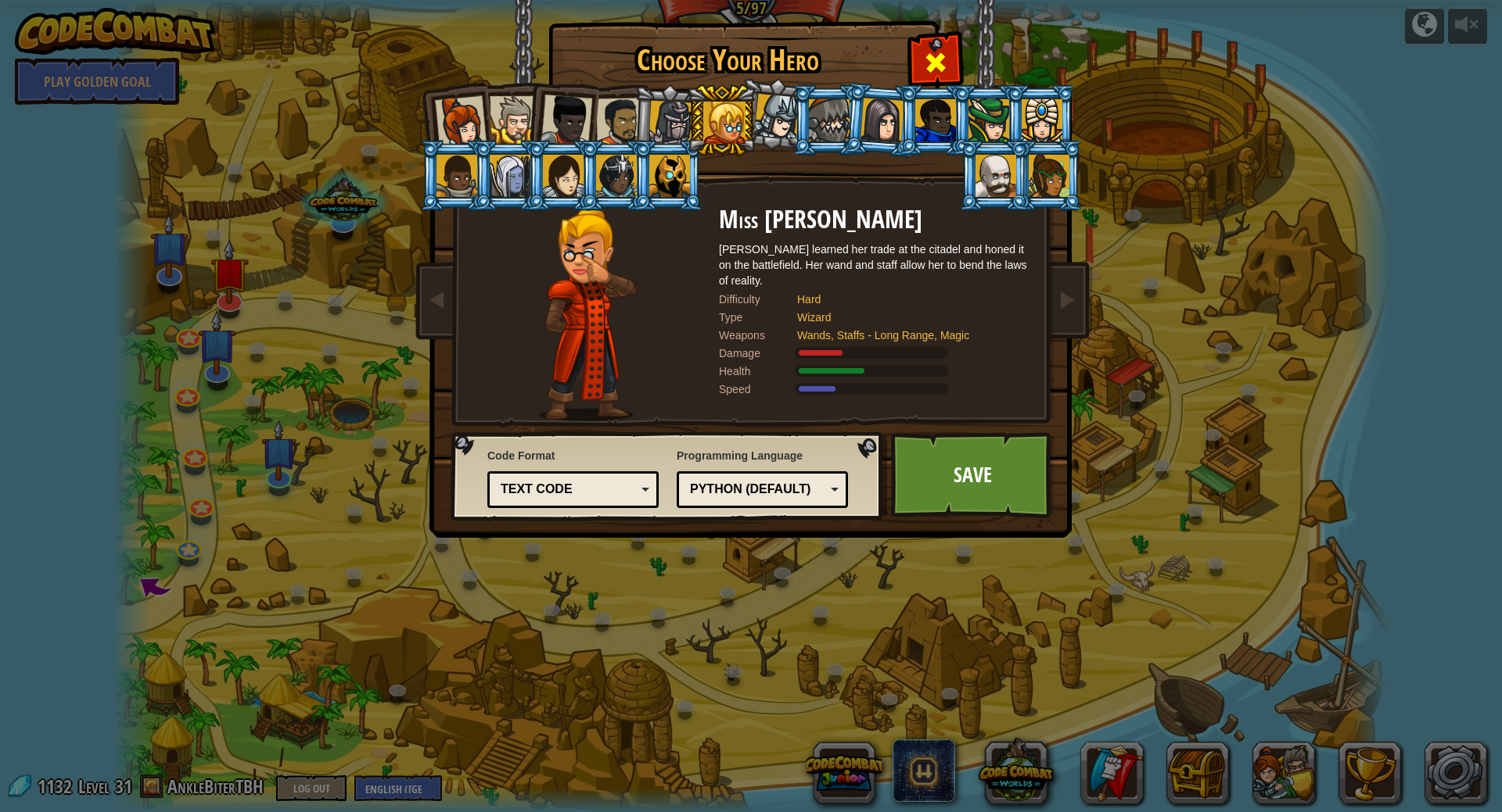
click at [951, 55] on div at bounding box center [935, 61] width 49 height 49
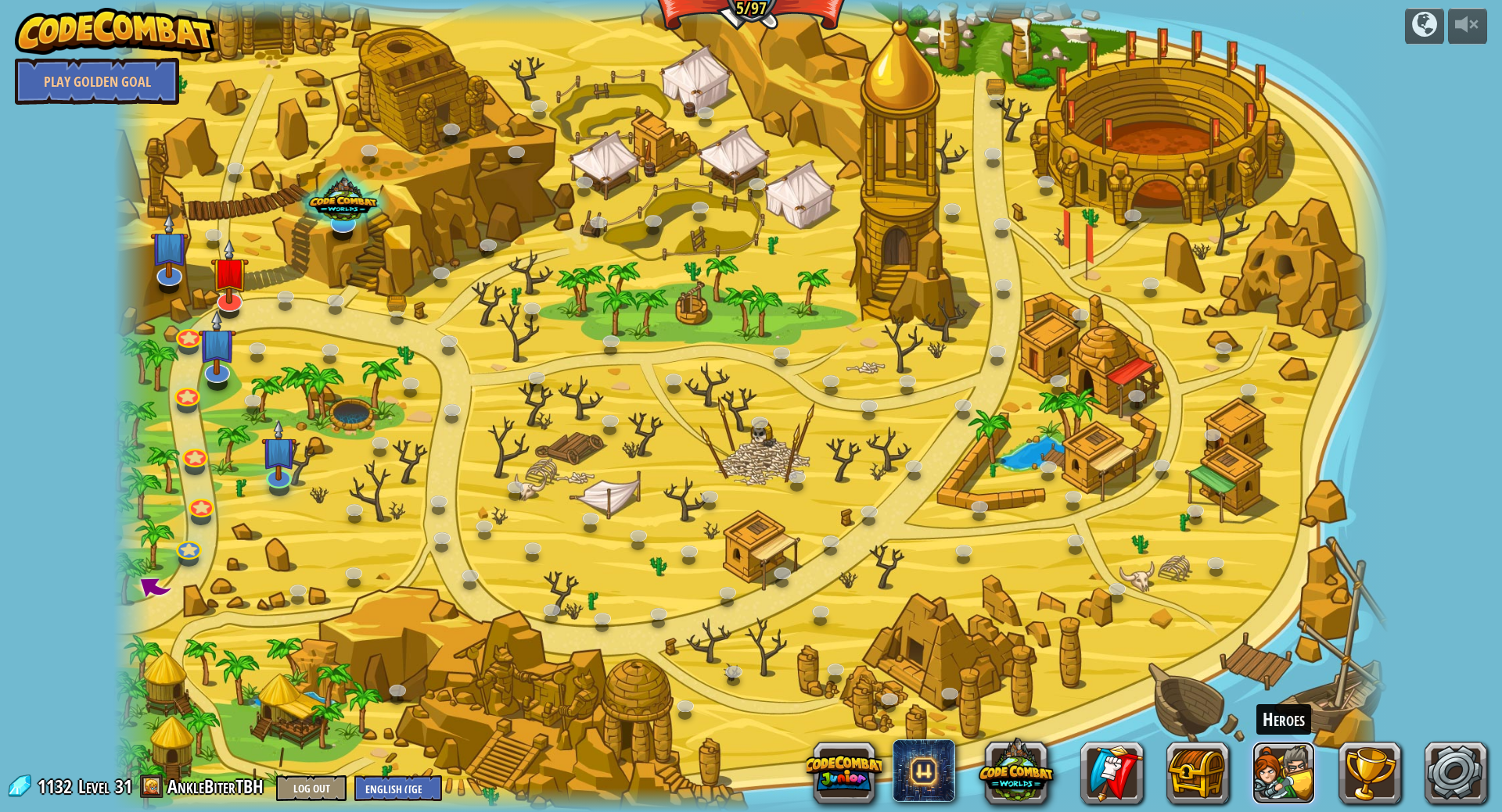
click at [1279, 774] on button at bounding box center [1283, 773] width 63 height 63
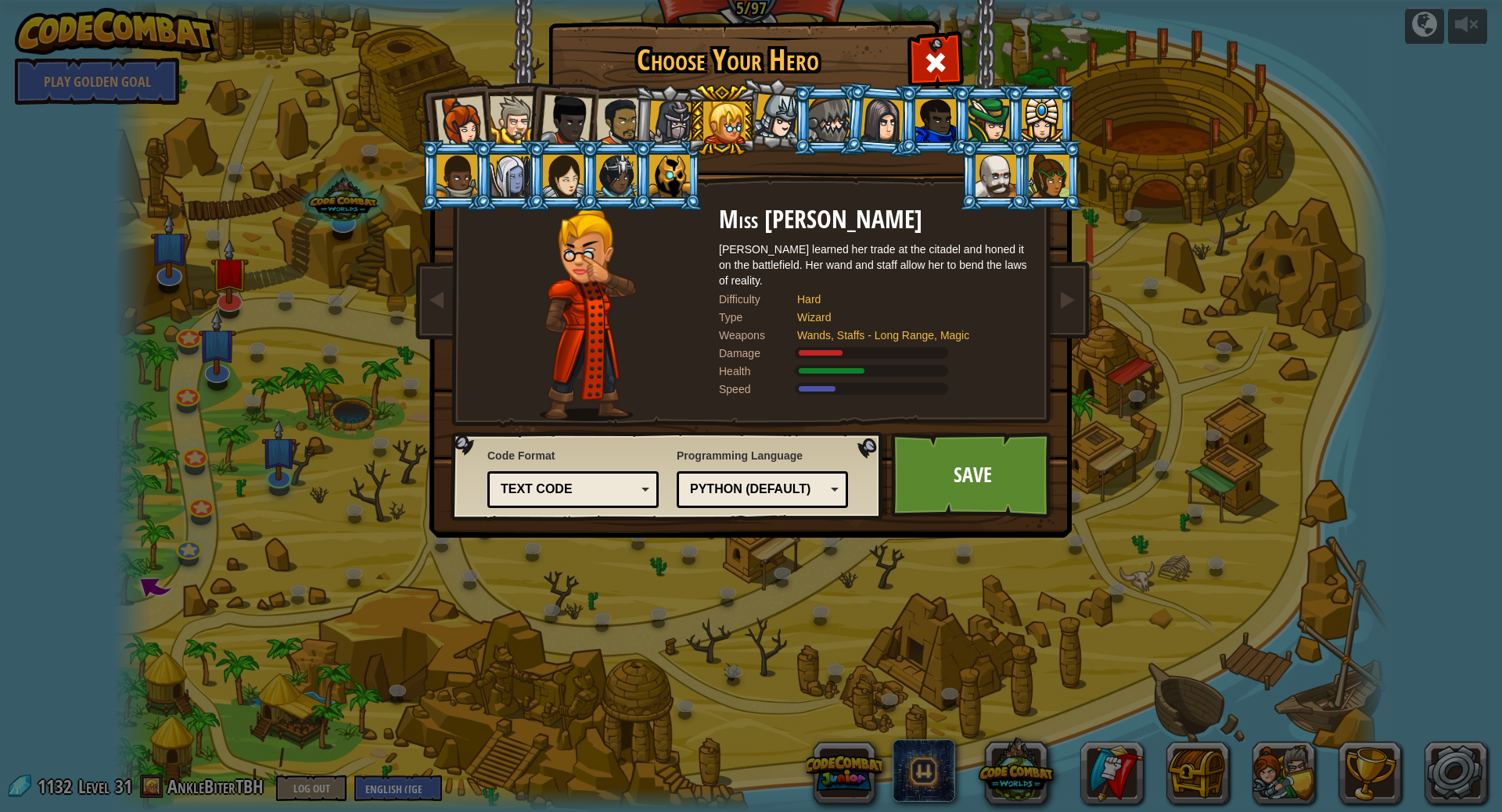
drag, startPoint x: 827, startPoint y: 125, endPoint x: 868, endPoint y: 129, distance: 41.2
click at [833, 127] on div at bounding box center [829, 121] width 41 height 42
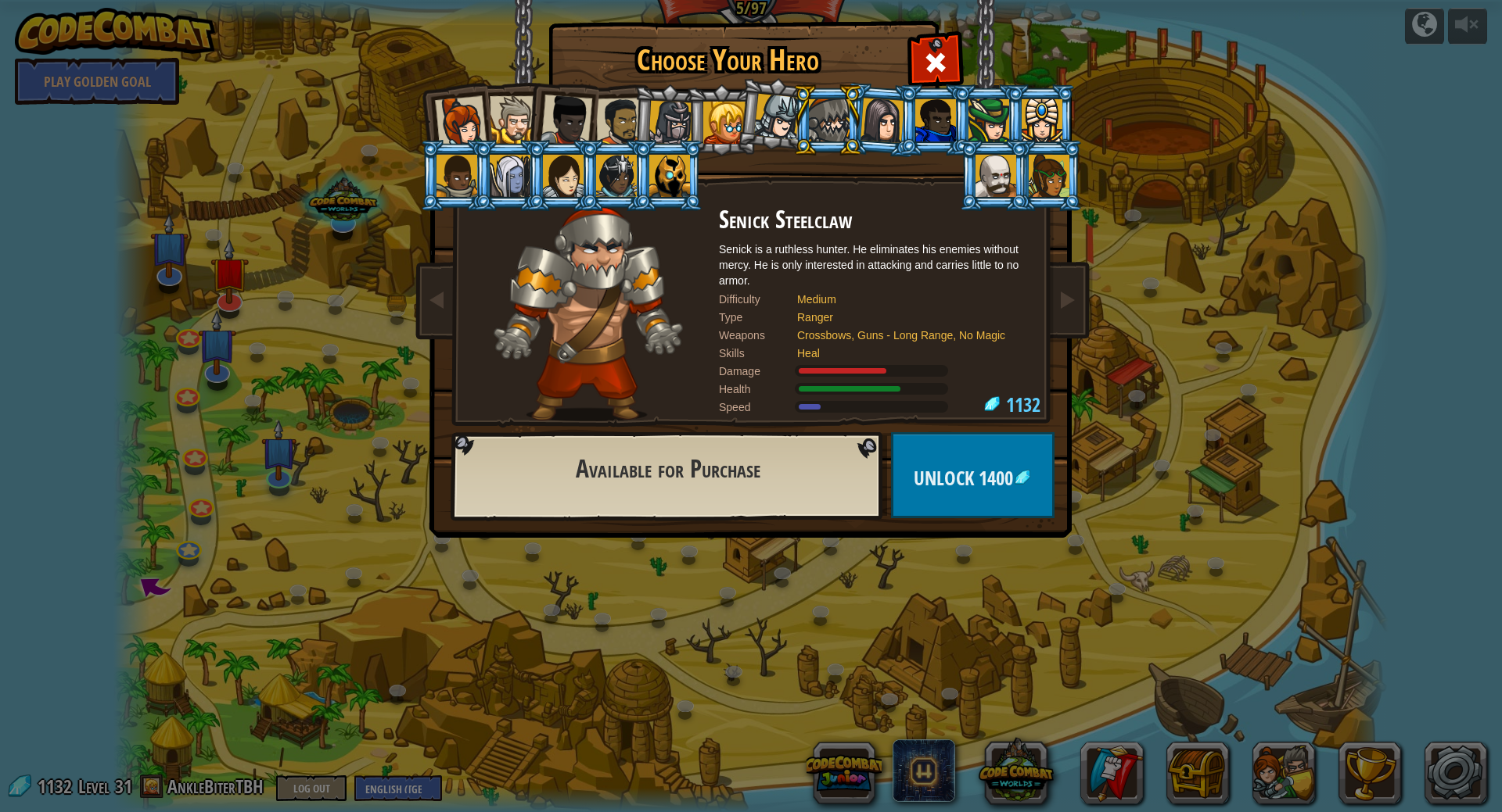
click at [879, 128] on div at bounding box center [883, 120] width 44 height 45
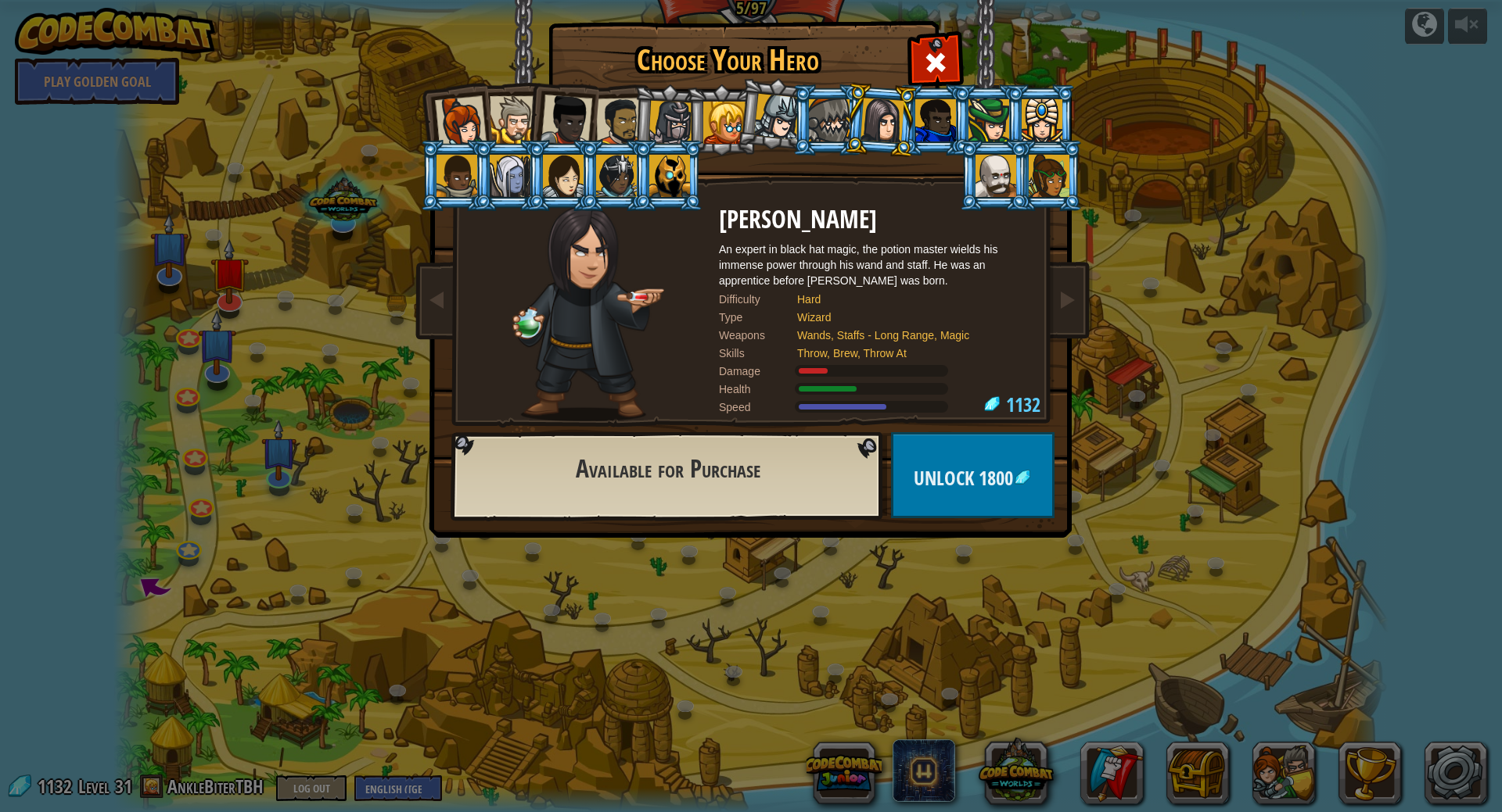
click at [720, 114] on div at bounding box center [724, 122] width 42 height 42
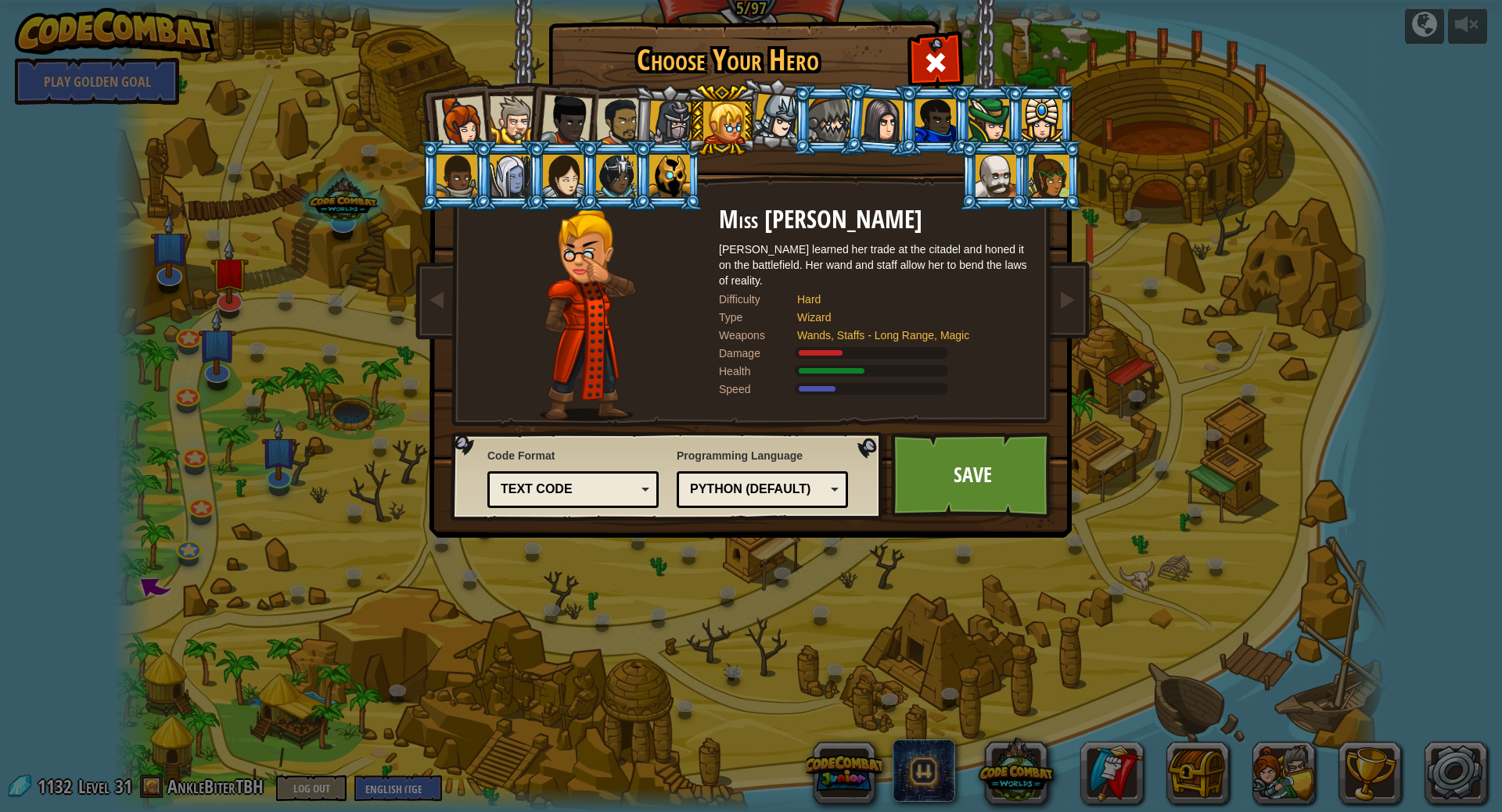
click at [882, 122] on div at bounding box center [883, 120] width 44 height 45
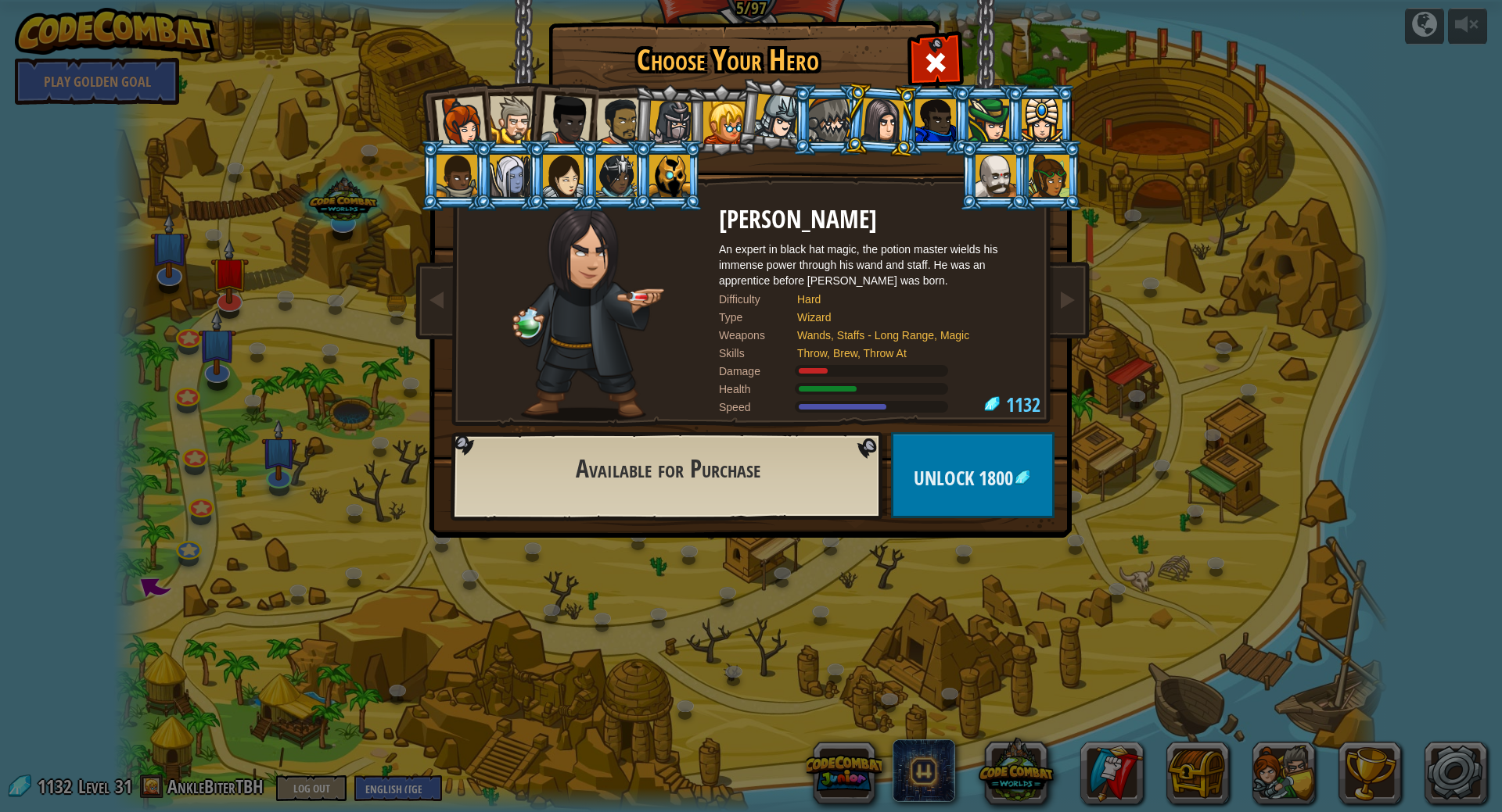
click at [1033, 121] on div at bounding box center [1042, 121] width 41 height 42
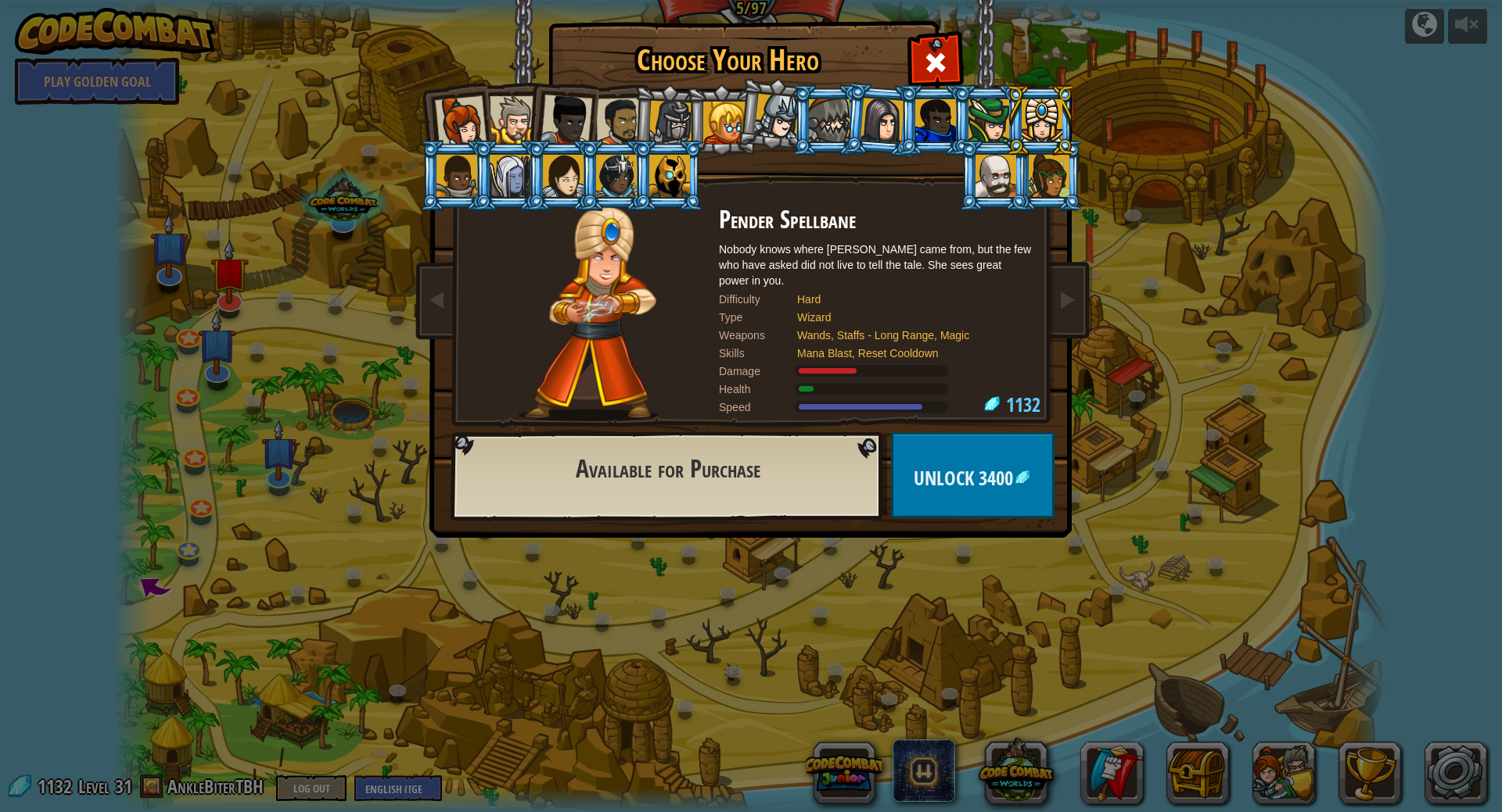
click at [993, 126] on div at bounding box center [988, 121] width 41 height 42
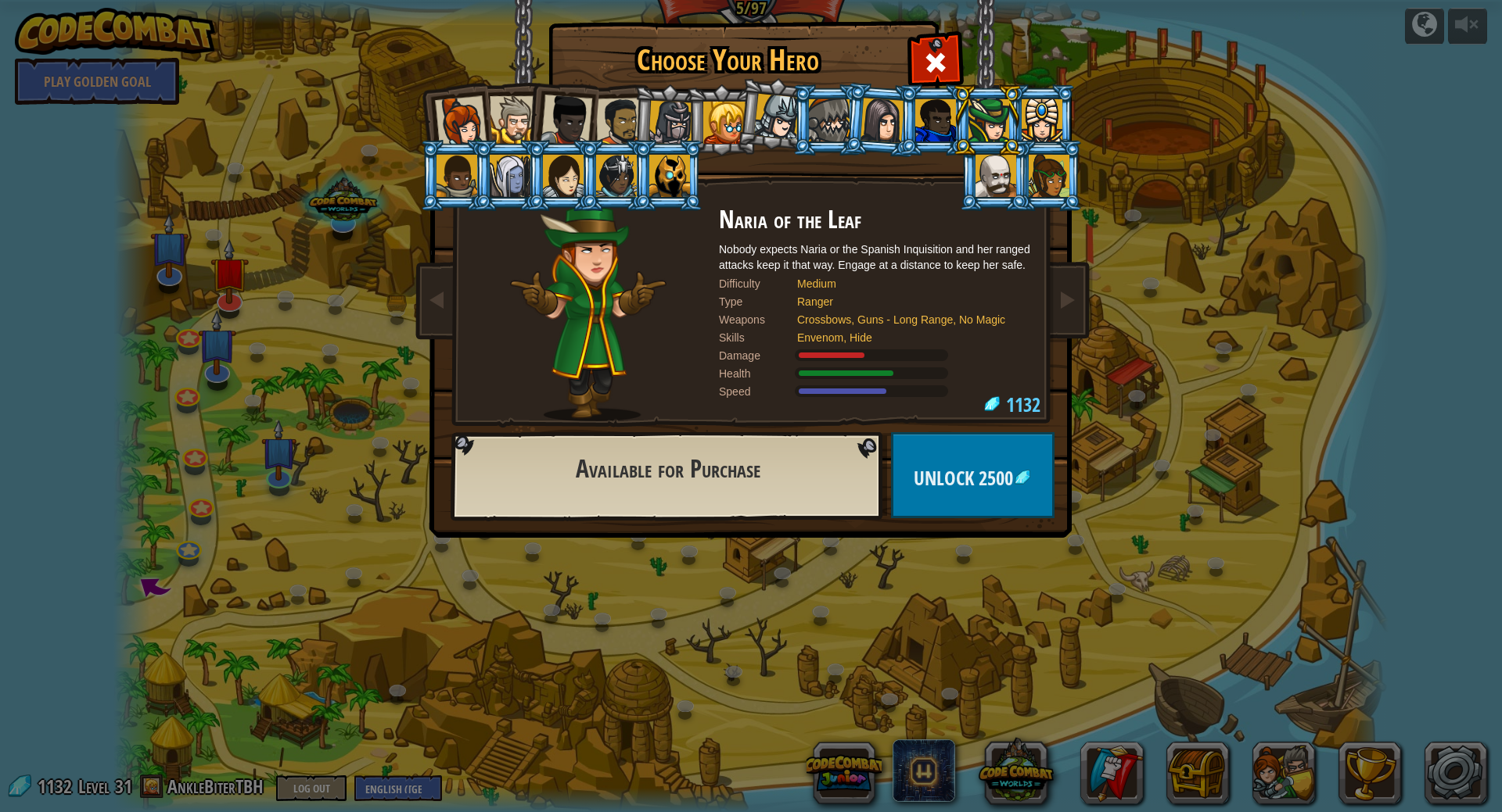
click at [1049, 124] on div at bounding box center [1042, 121] width 41 height 42
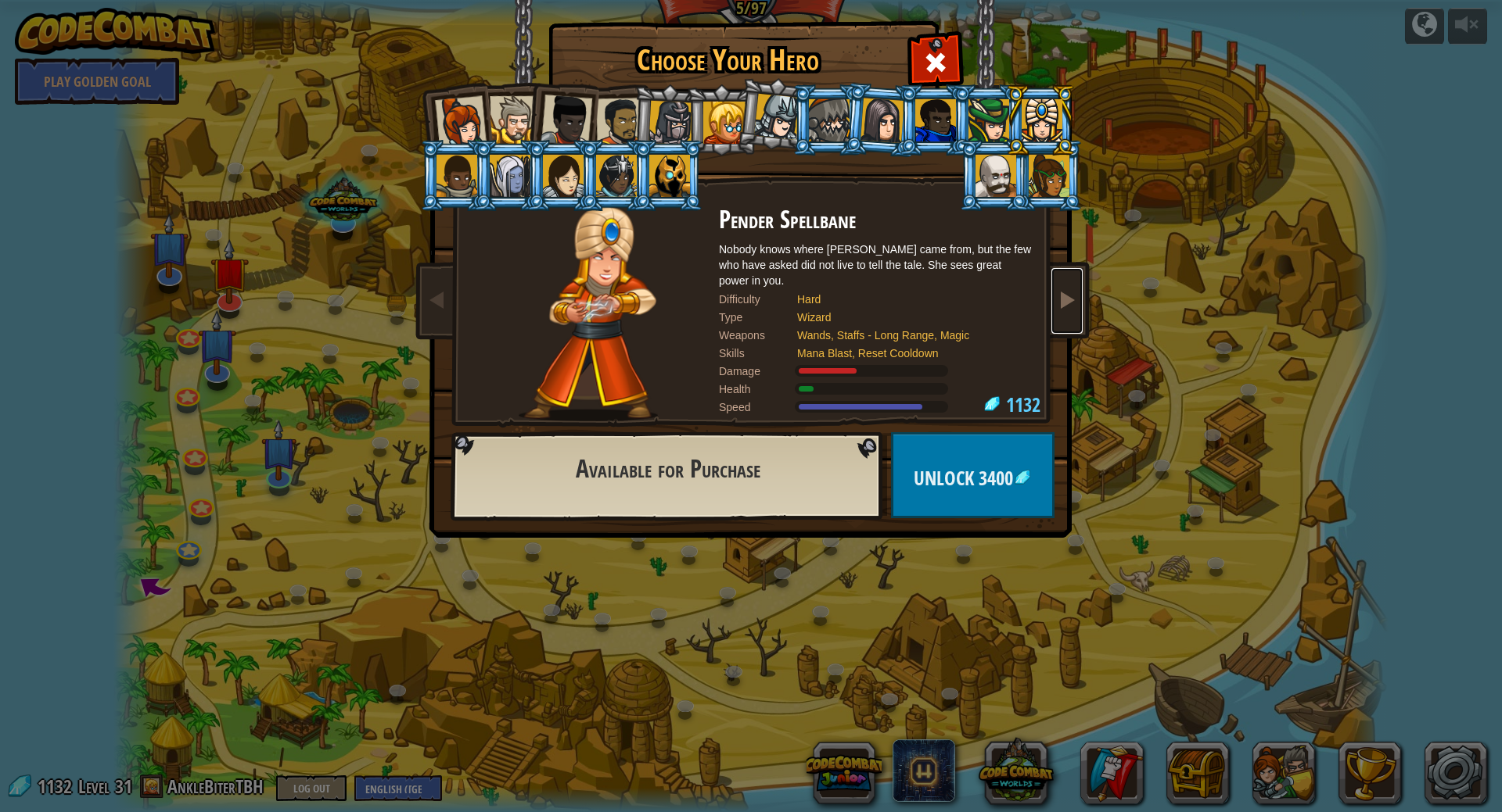
click at [1073, 306] on span at bounding box center [1066, 299] width 18 height 18
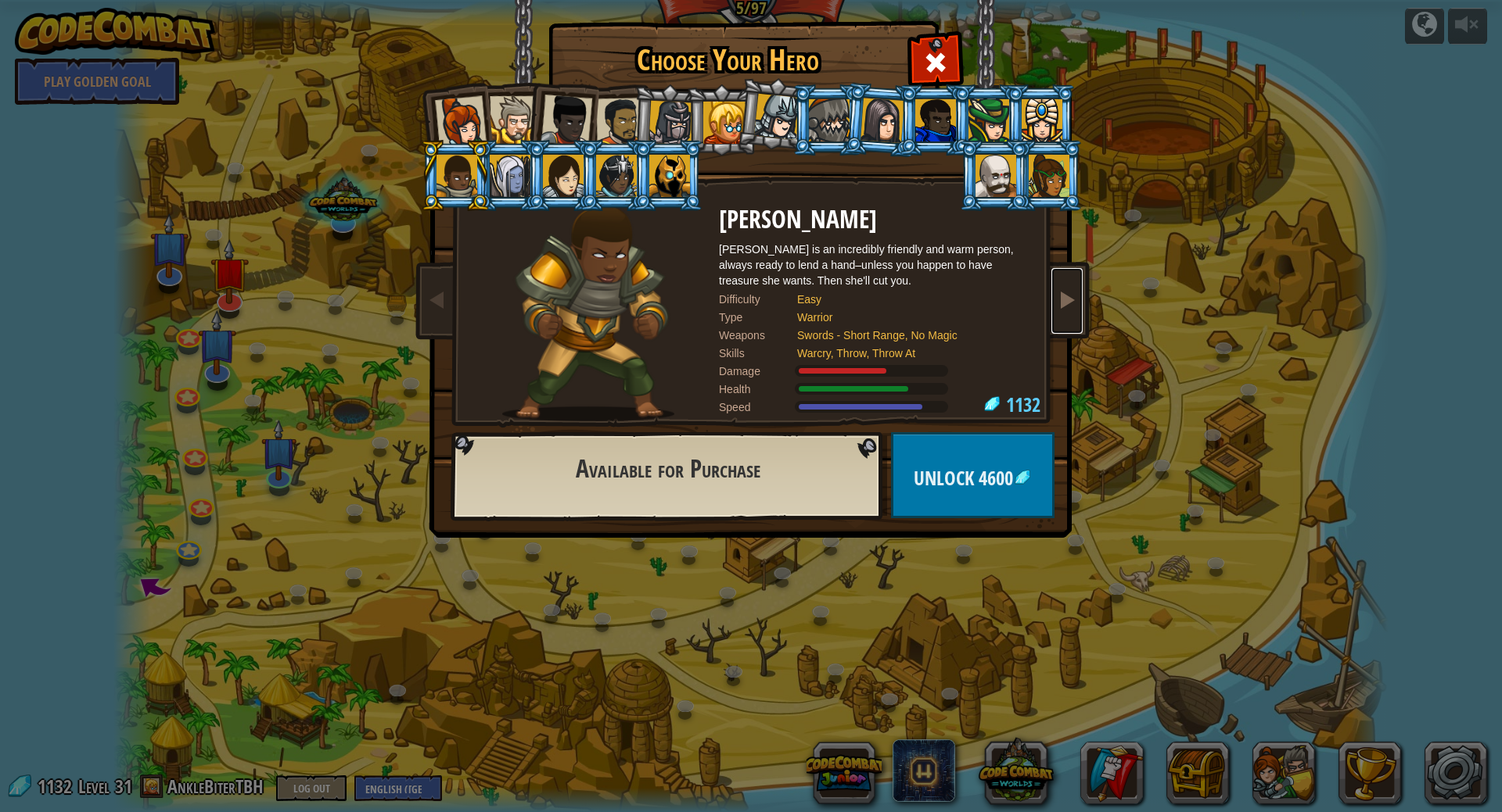
click at [1063, 302] on span at bounding box center [1066, 299] width 18 height 18
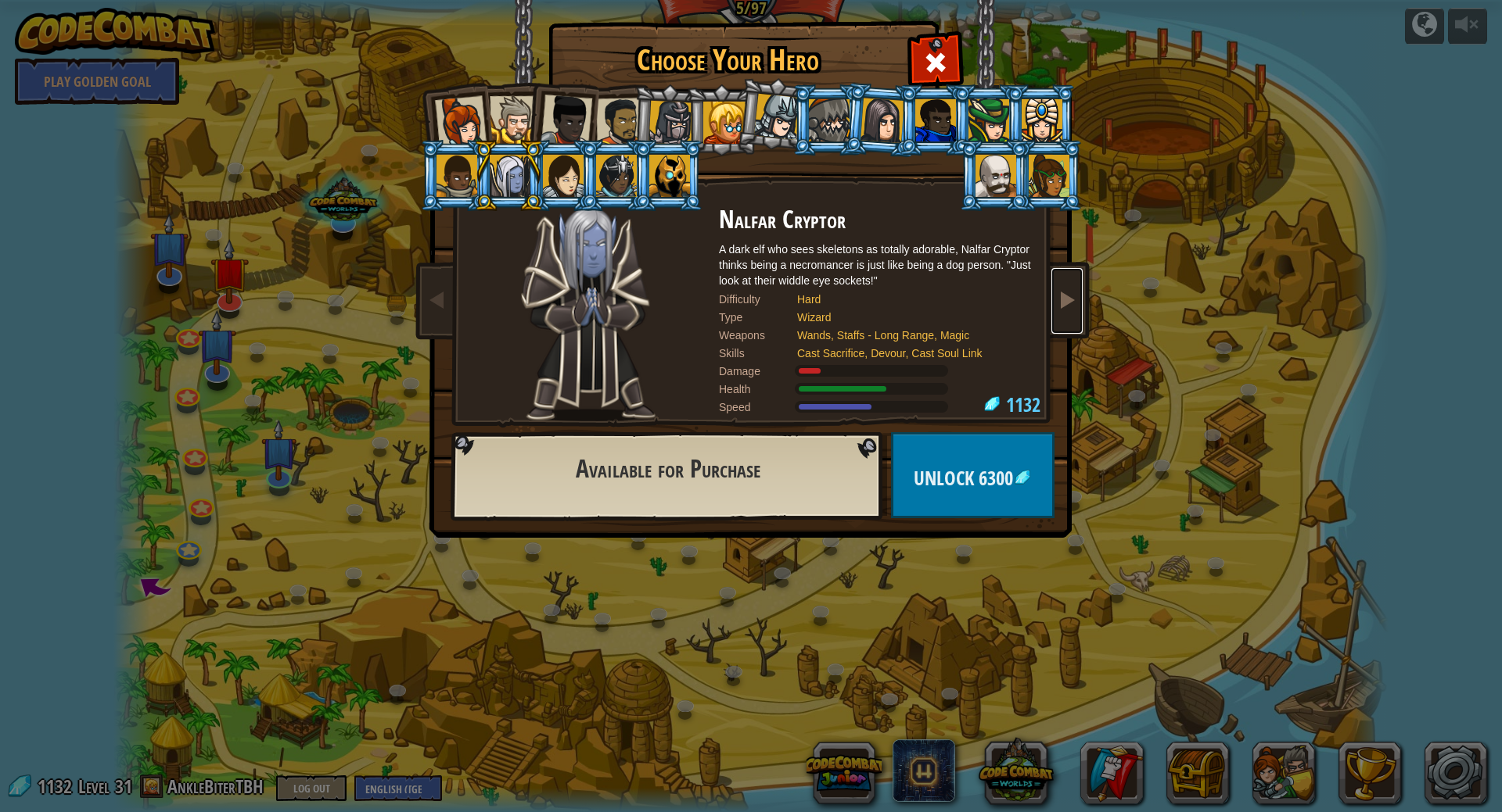
click at [1065, 299] on span at bounding box center [1066, 299] width 18 height 18
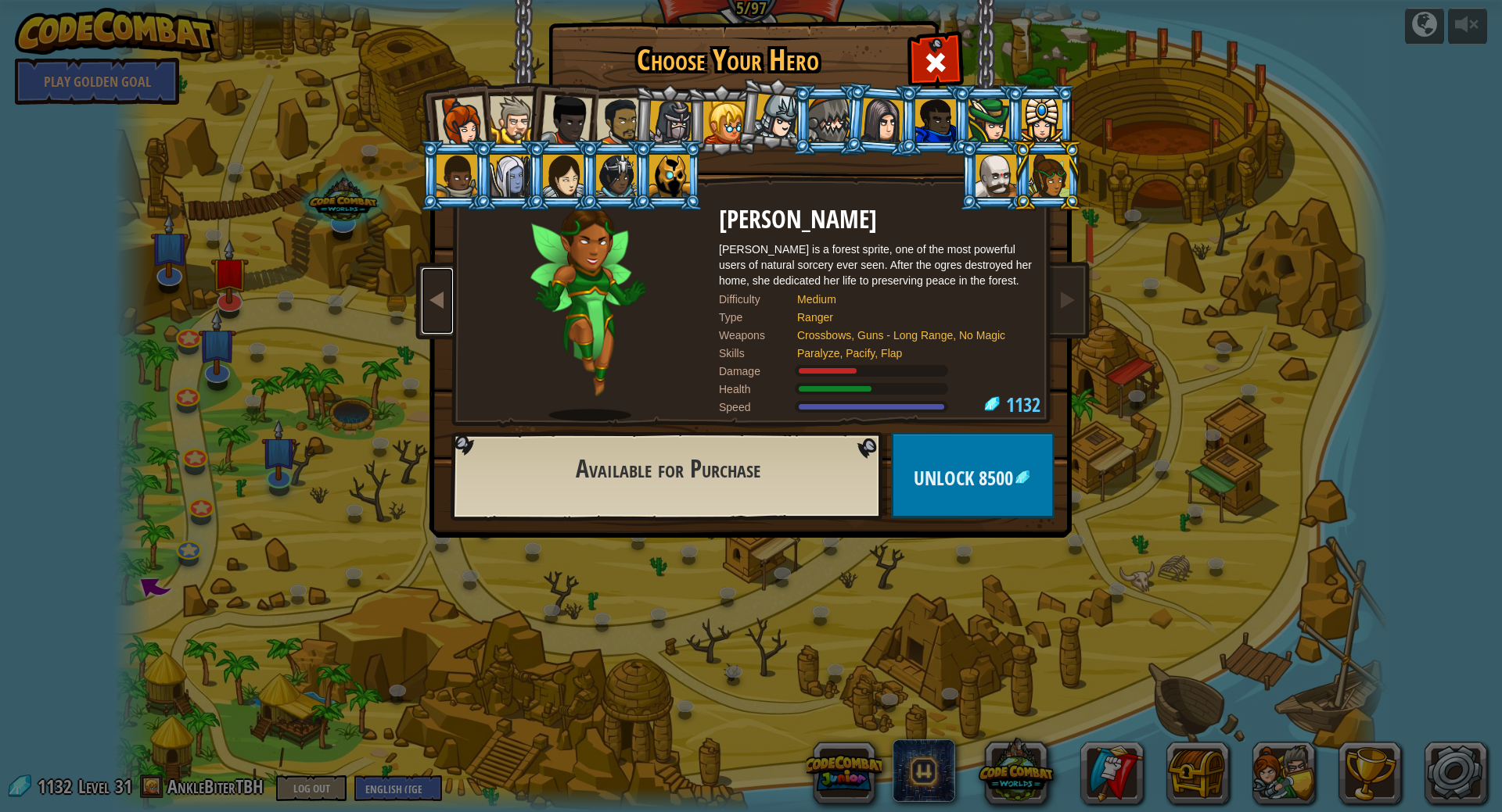
click at [436, 306] on span at bounding box center [437, 299] width 18 height 18
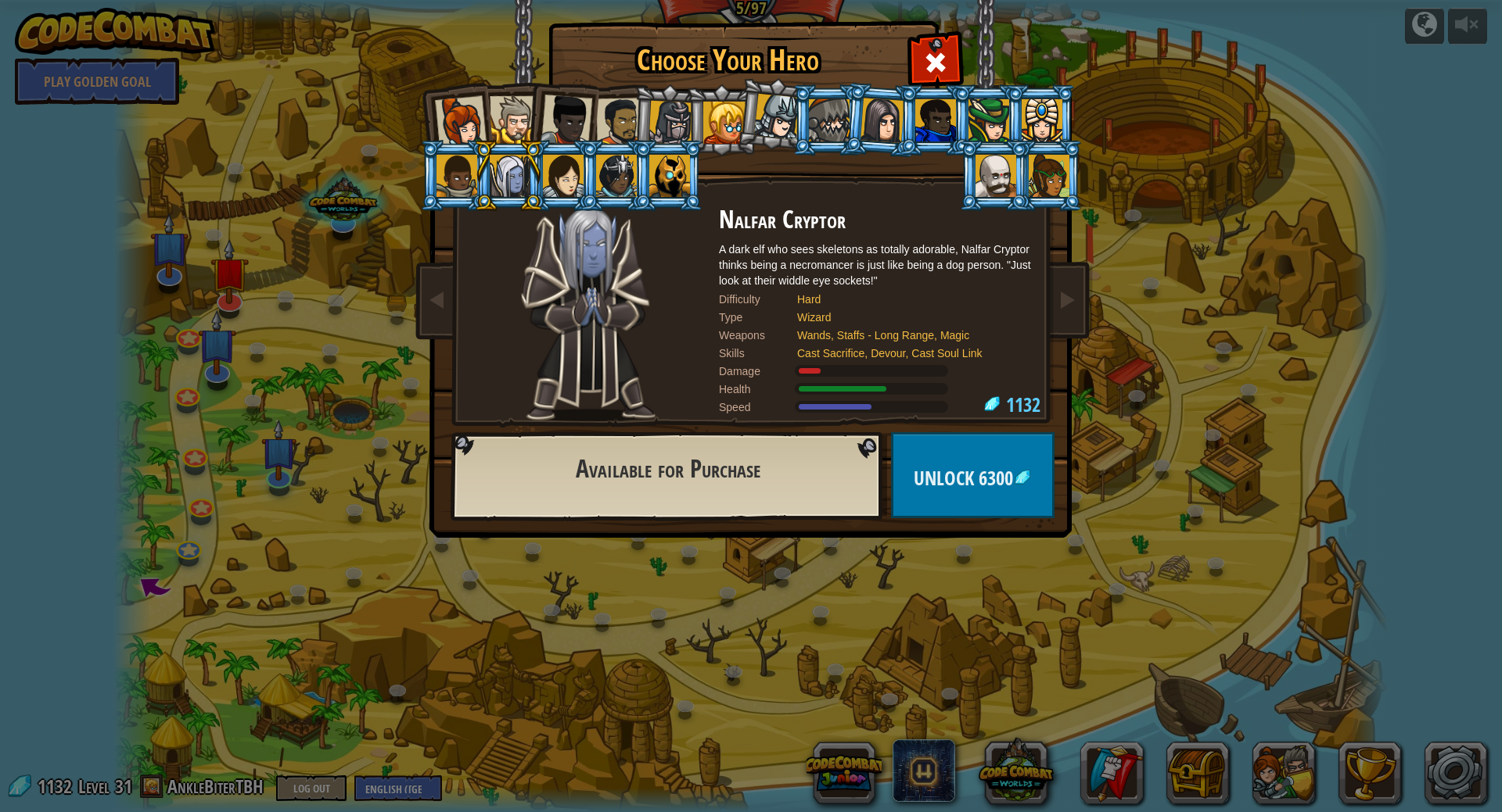
click at [578, 180] on div at bounding box center [563, 176] width 41 height 42
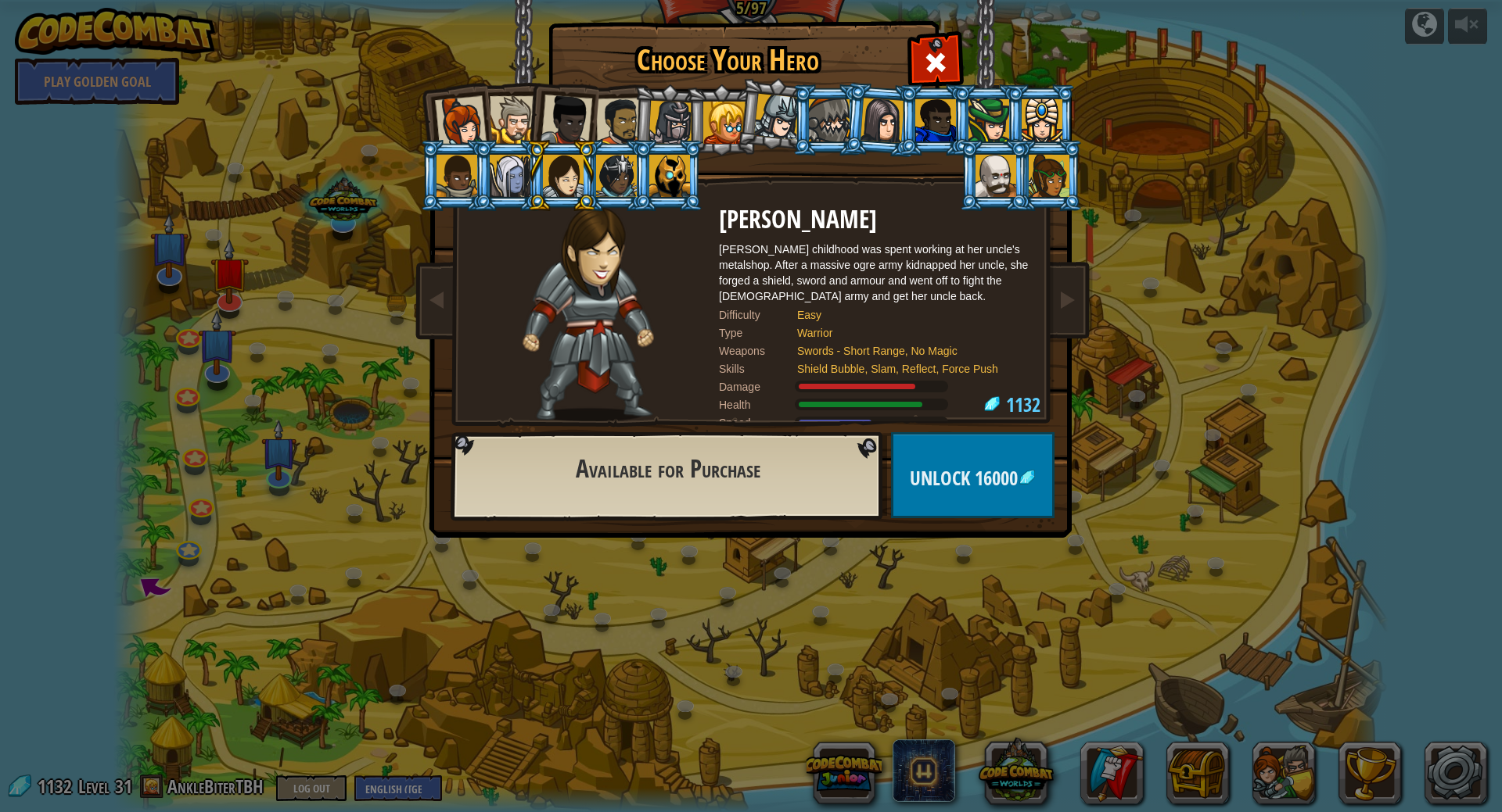
click at [617, 173] on div at bounding box center [617, 176] width 41 height 42
